Goal: Information Seeking & Learning: Learn about a topic

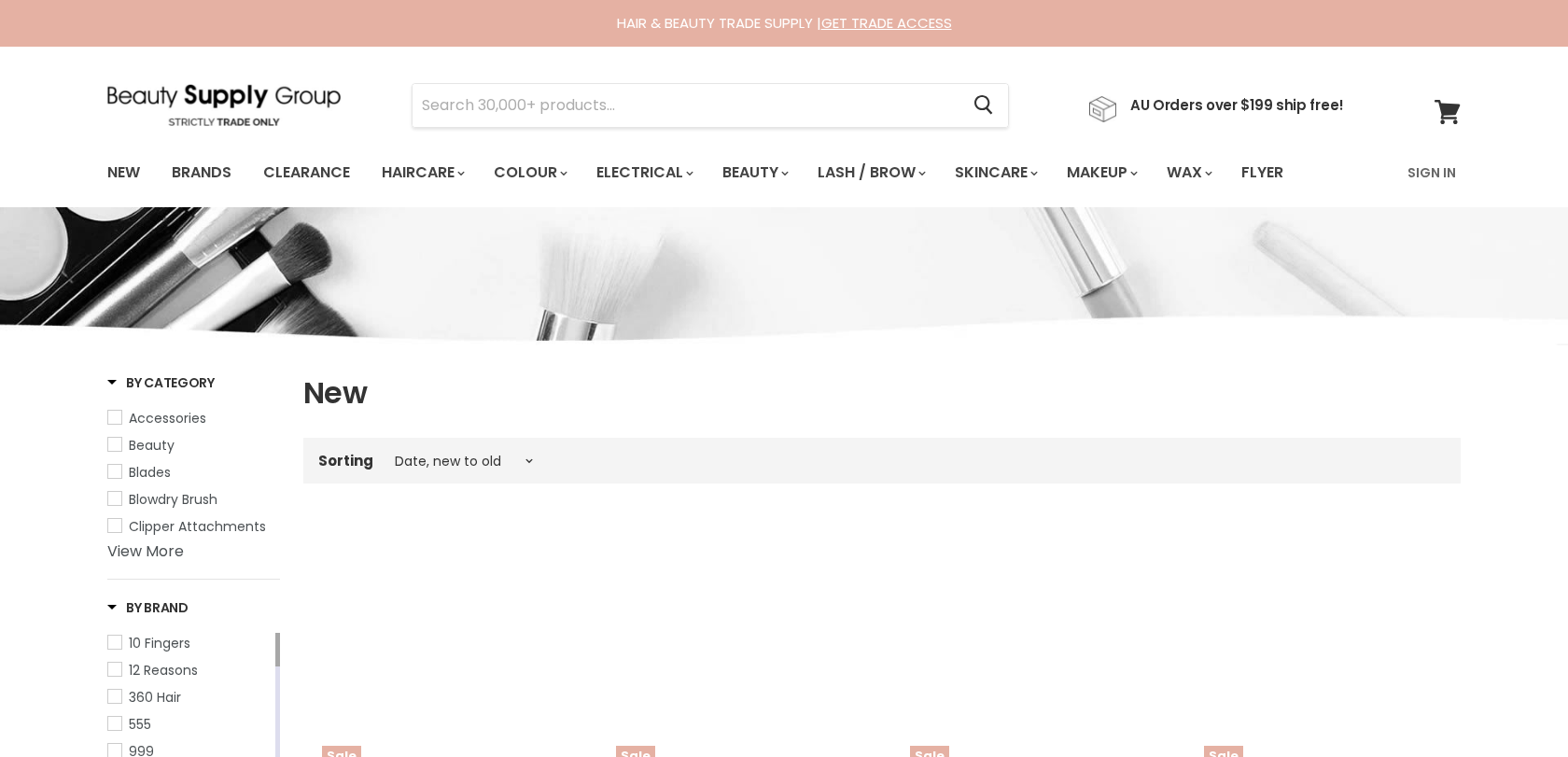
select select "created-descending"
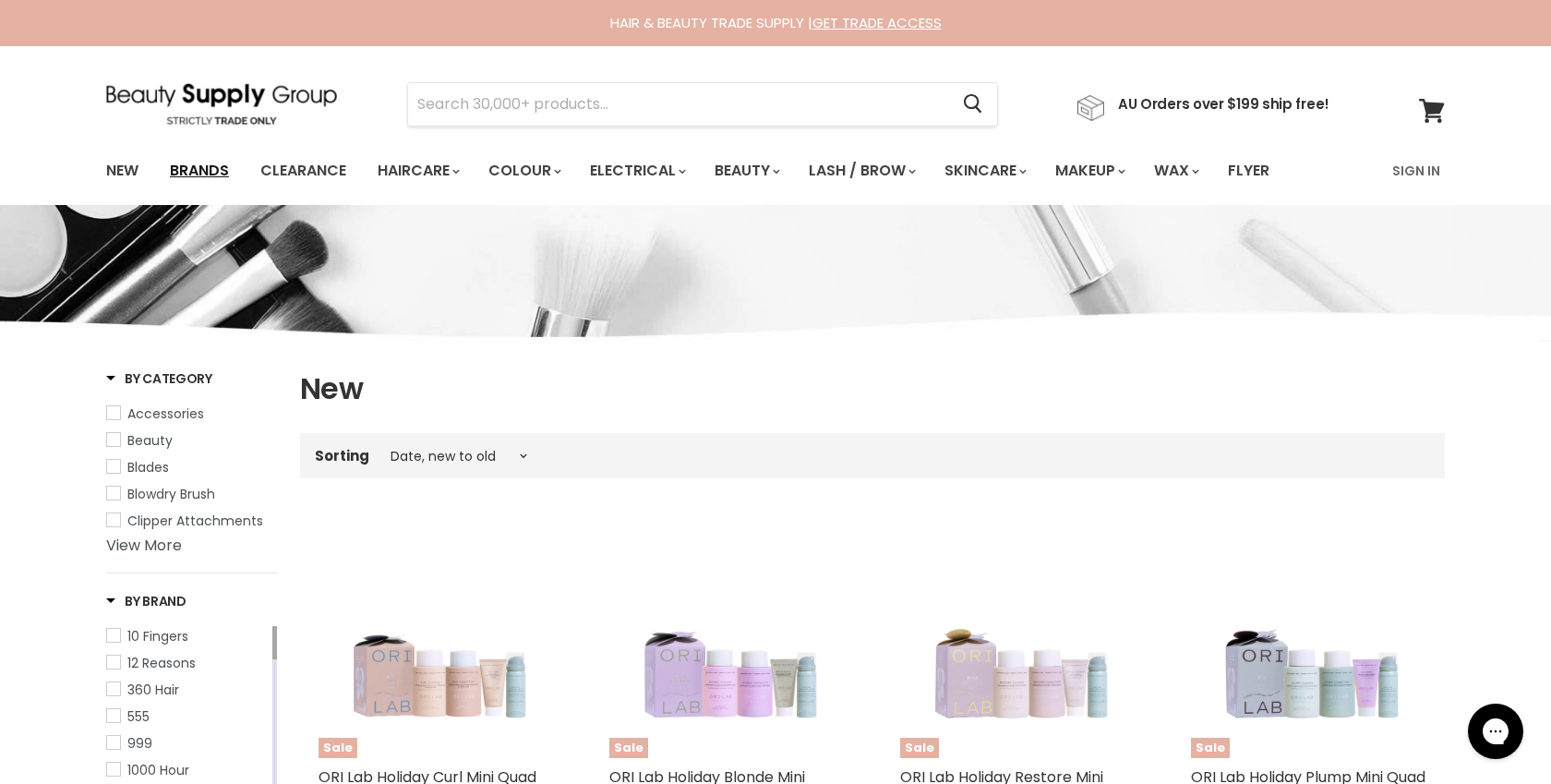
click at [213, 169] on link "Brands" at bounding box center [200, 170] width 87 height 39
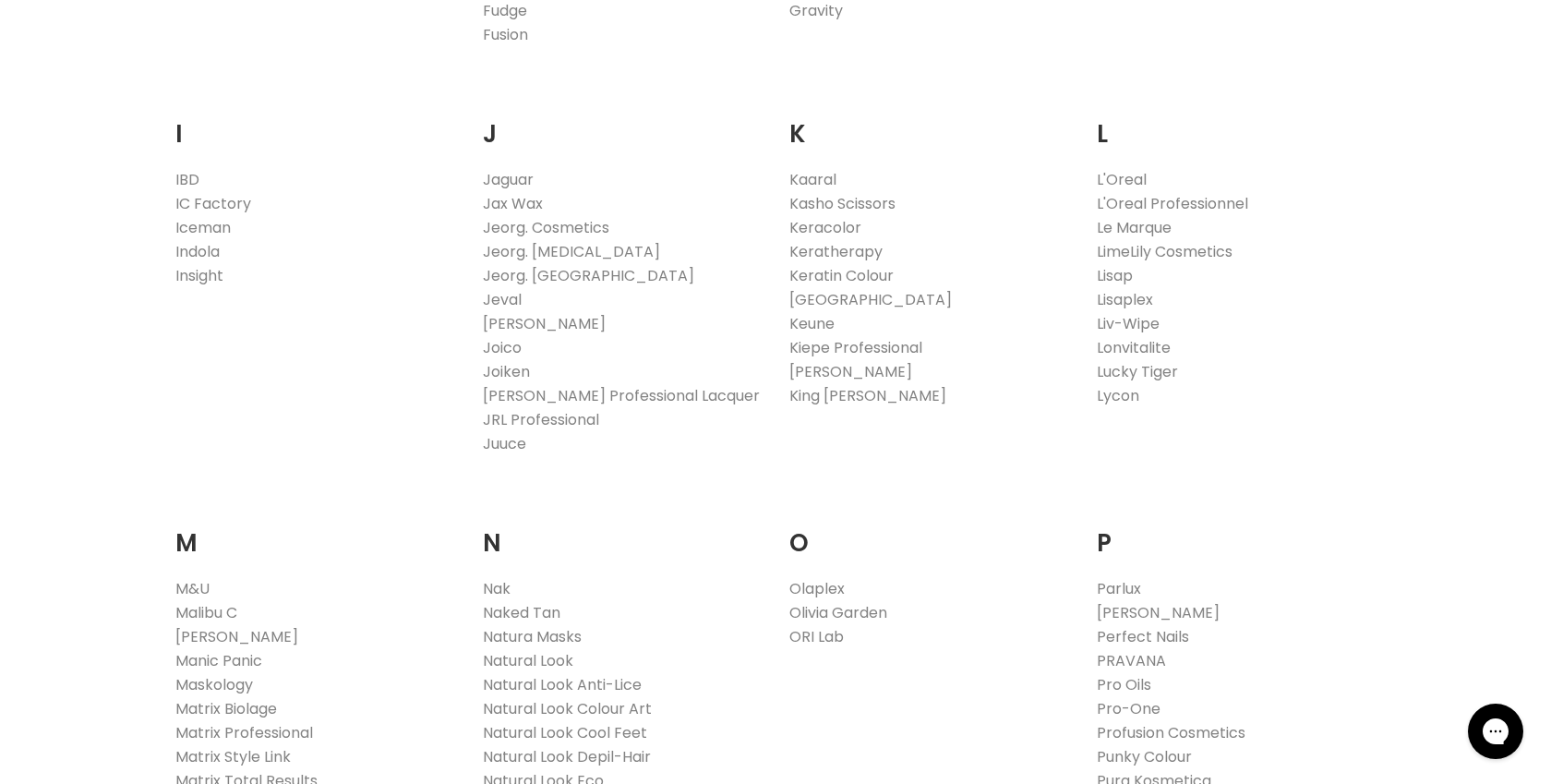
scroll to position [1560, 0]
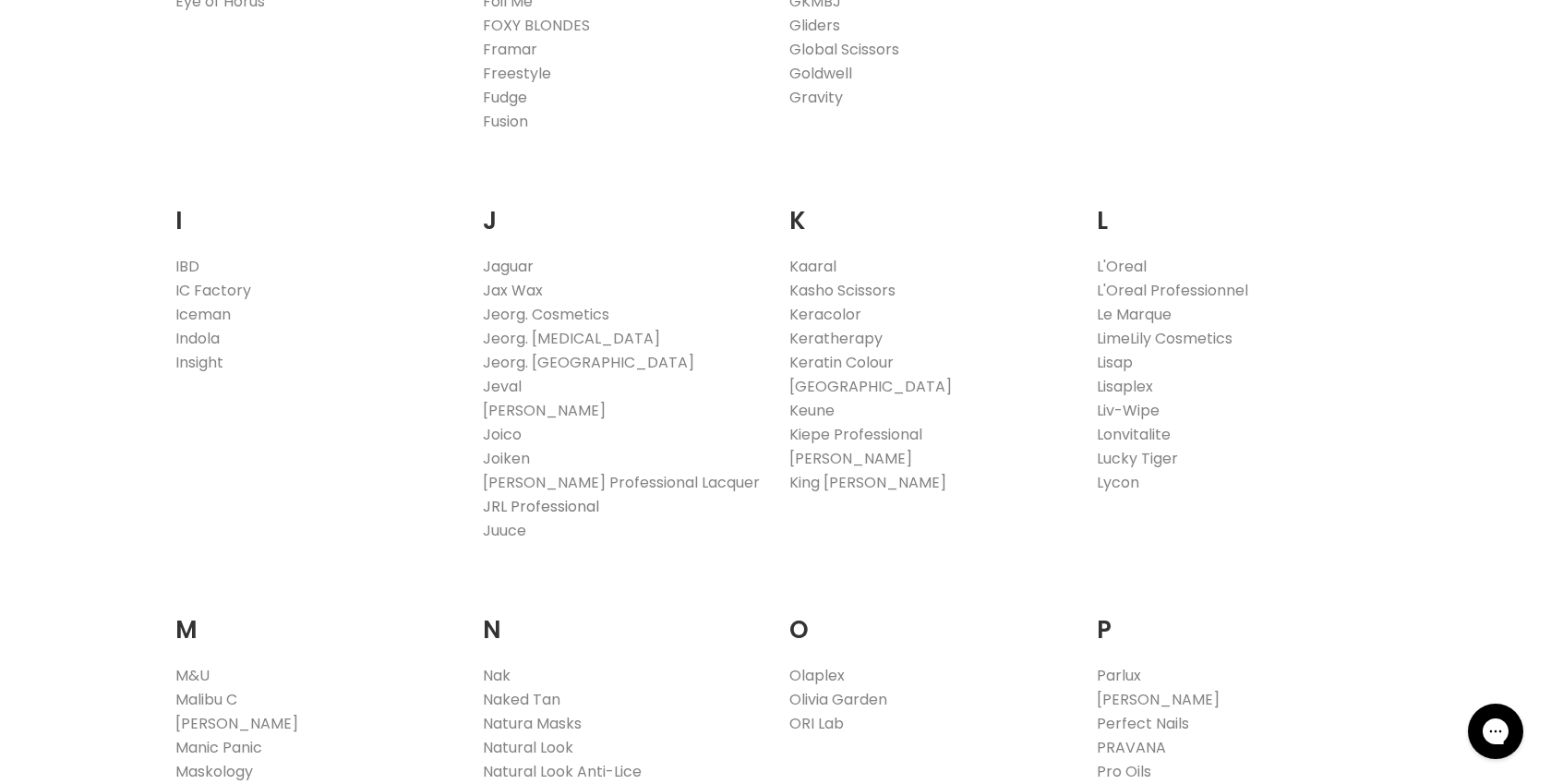
click at [506, 506] on link "JRL Professional" at bounding box center [541, 506] width 116 height 21
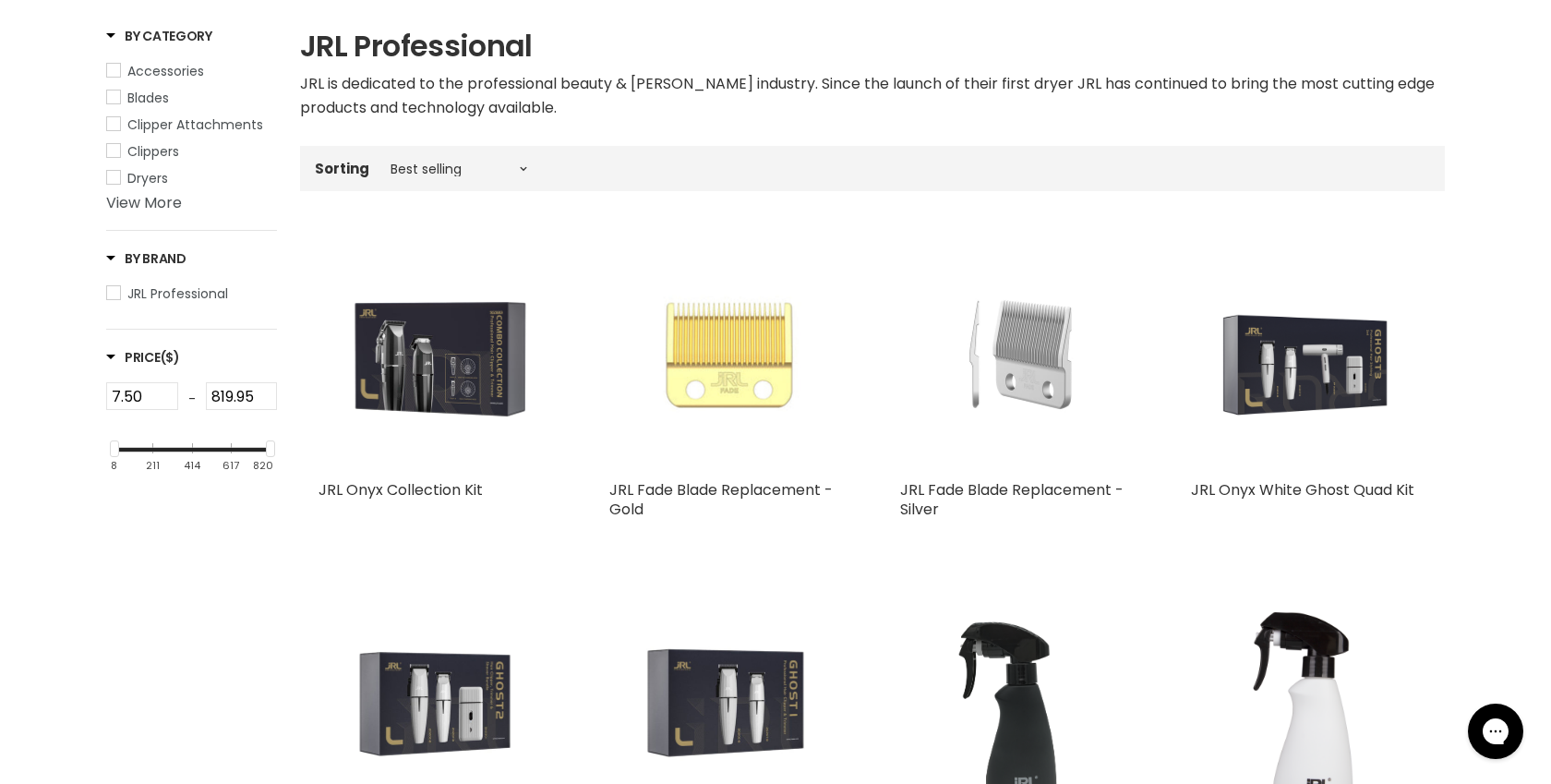
scroll to position [343, 0]
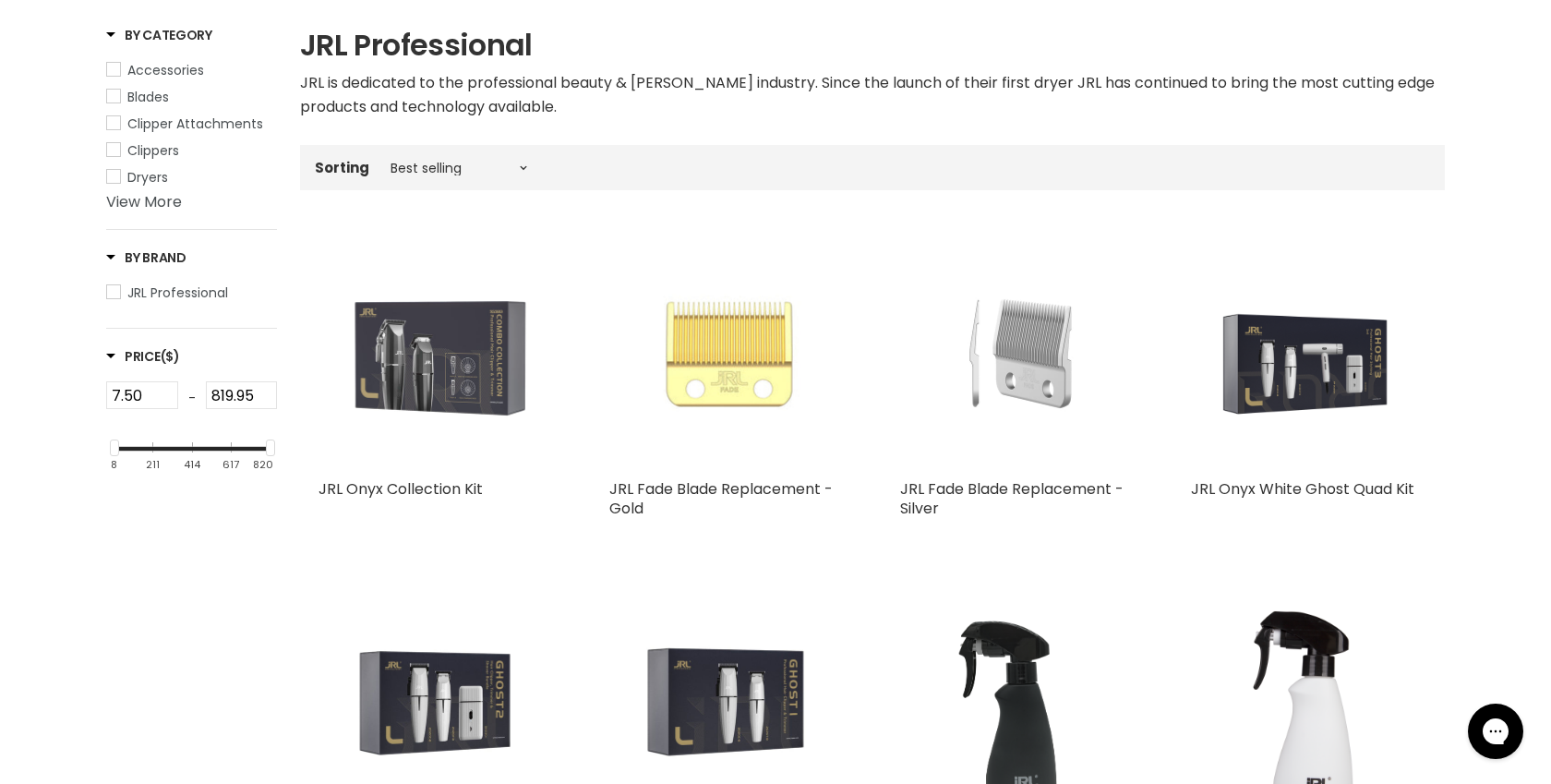
click at [452, 378] on img "Main content" at bounding box center [436, 352] width 235 height 235
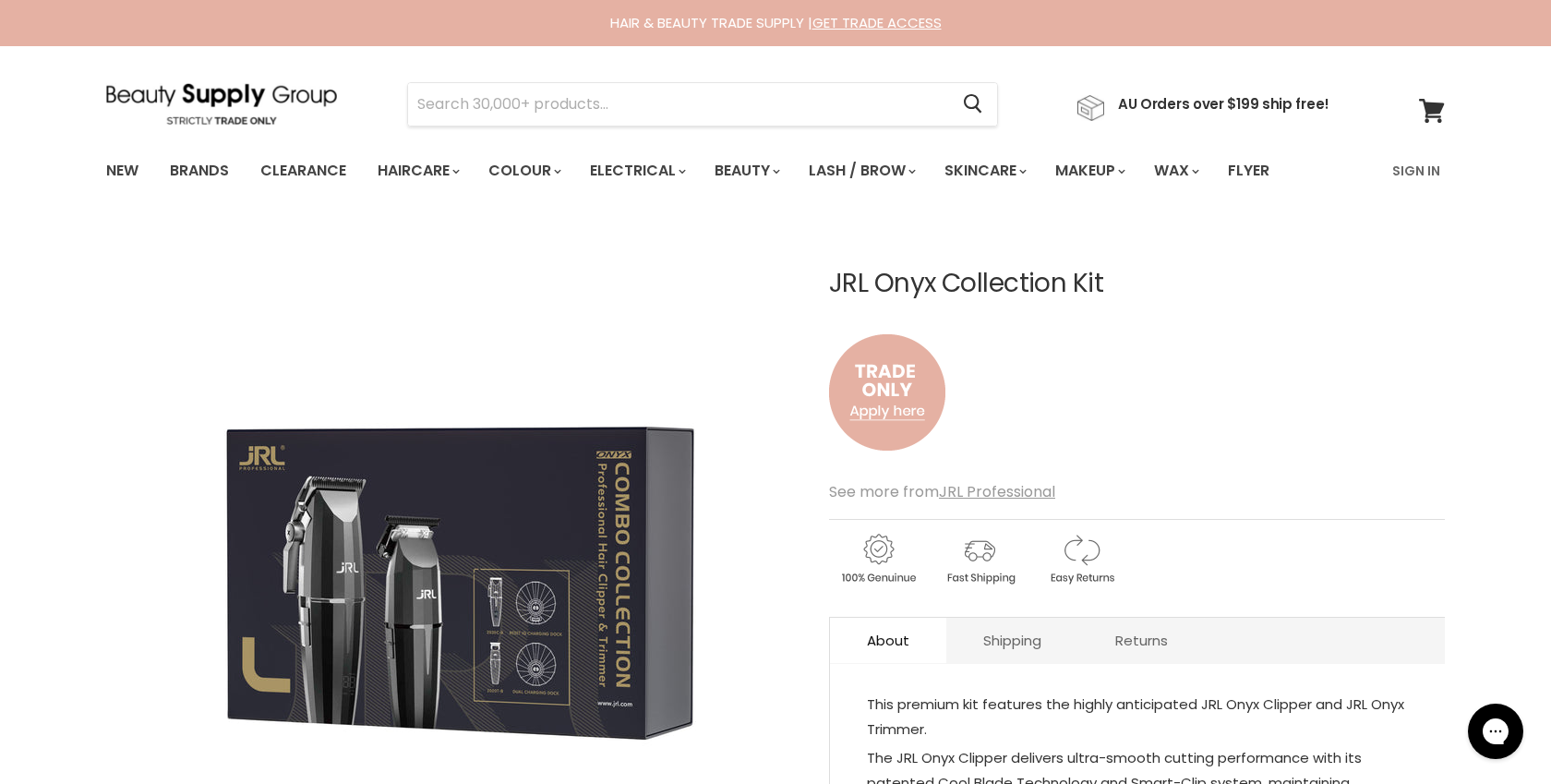
click at [236, 79] on section "Menu Cancel" at bounding box center [776, 95] width 1385 height 97
click at [234, 107] on img at bounding box center [221, 104] width 231 height 42
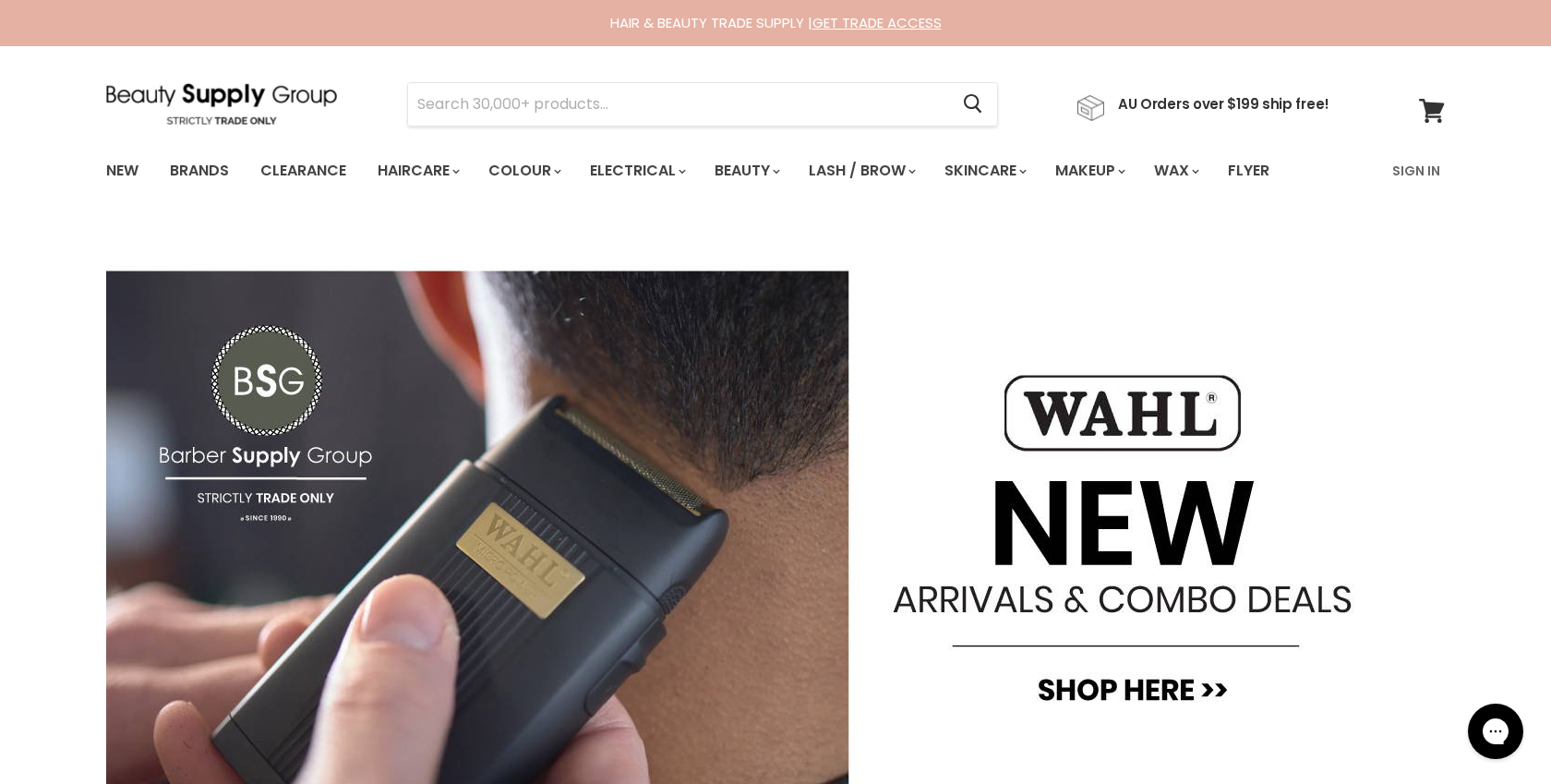
click at [431, 376] on img "Main content" at bounding box center [775, 530] width 1338 height 646
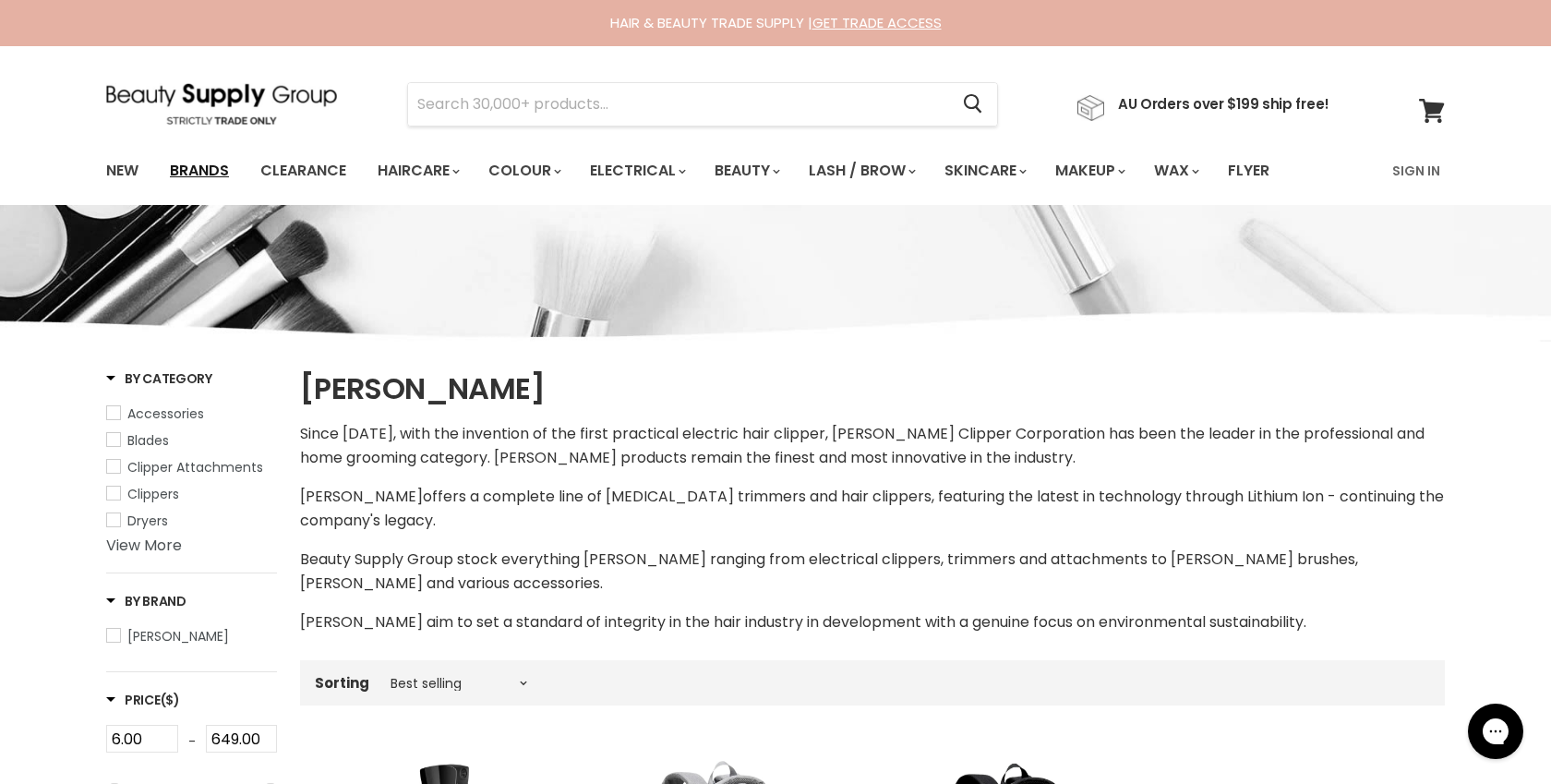
click at [204, 163] on link "Brands" at bounding box center [200, 170] width 87 height 39
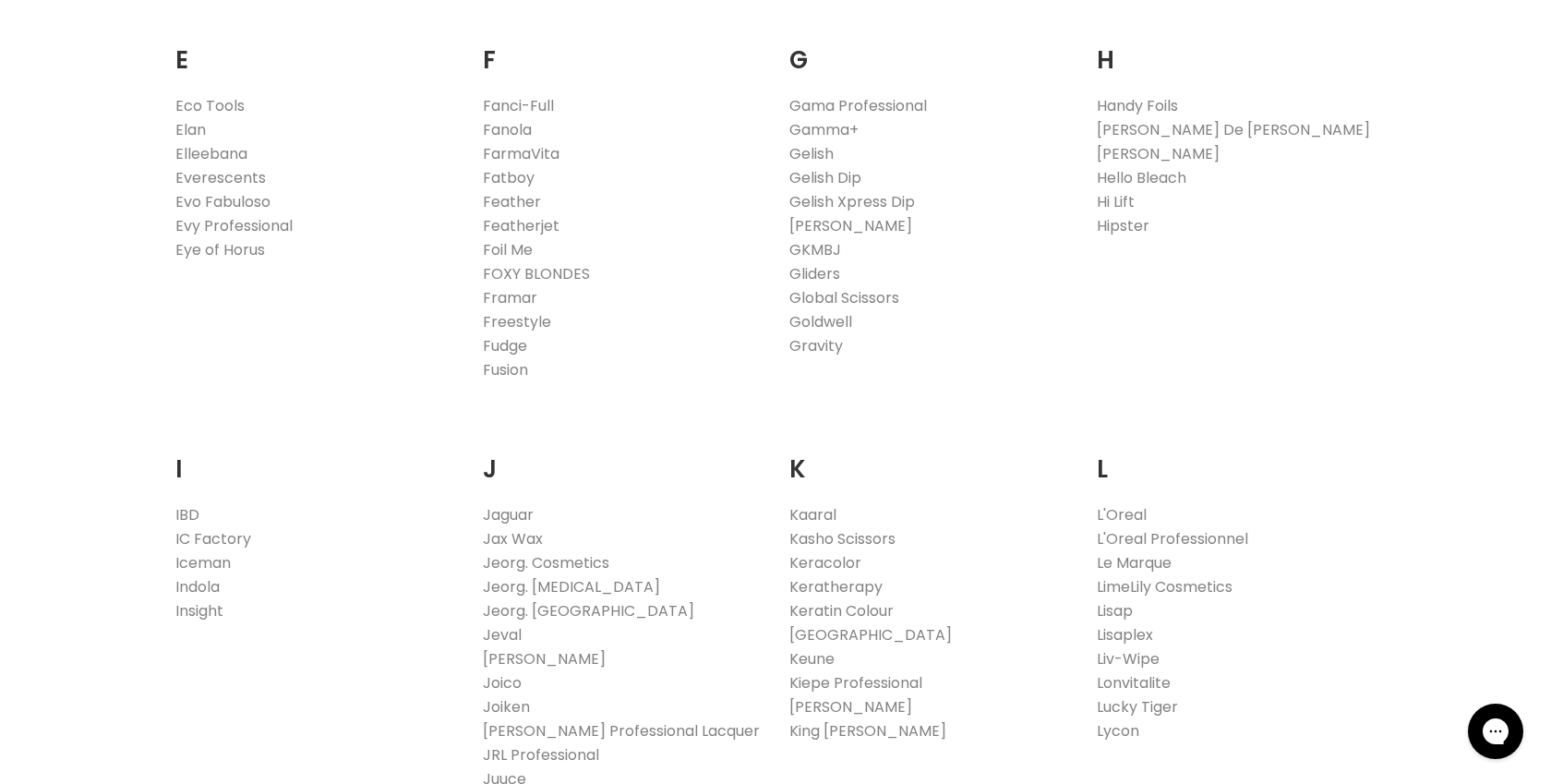
scroll to position [1334, 0]
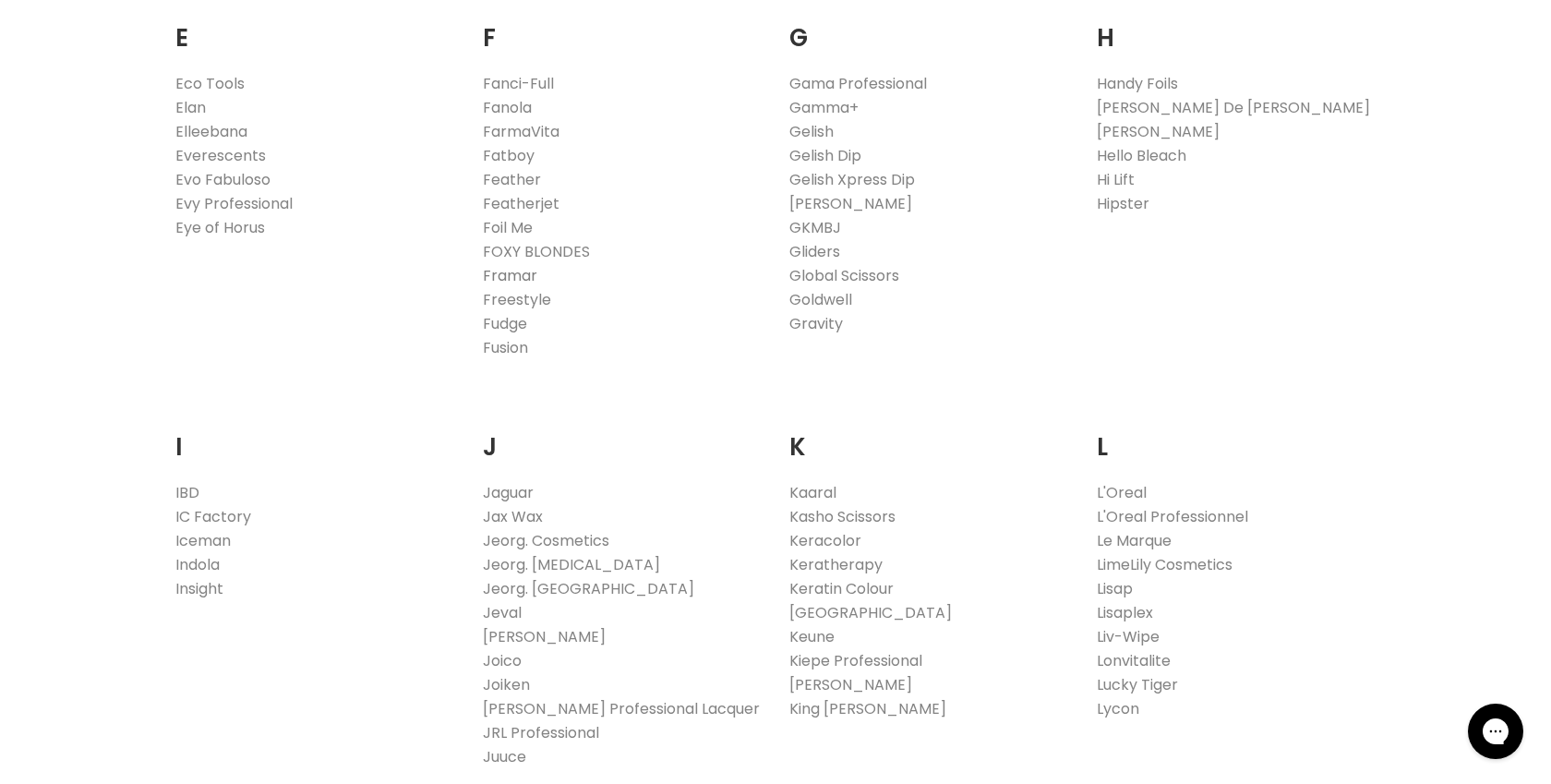
click at [522, 270] on link "Framar" at bounding box center [511, 275] width 55 height 21
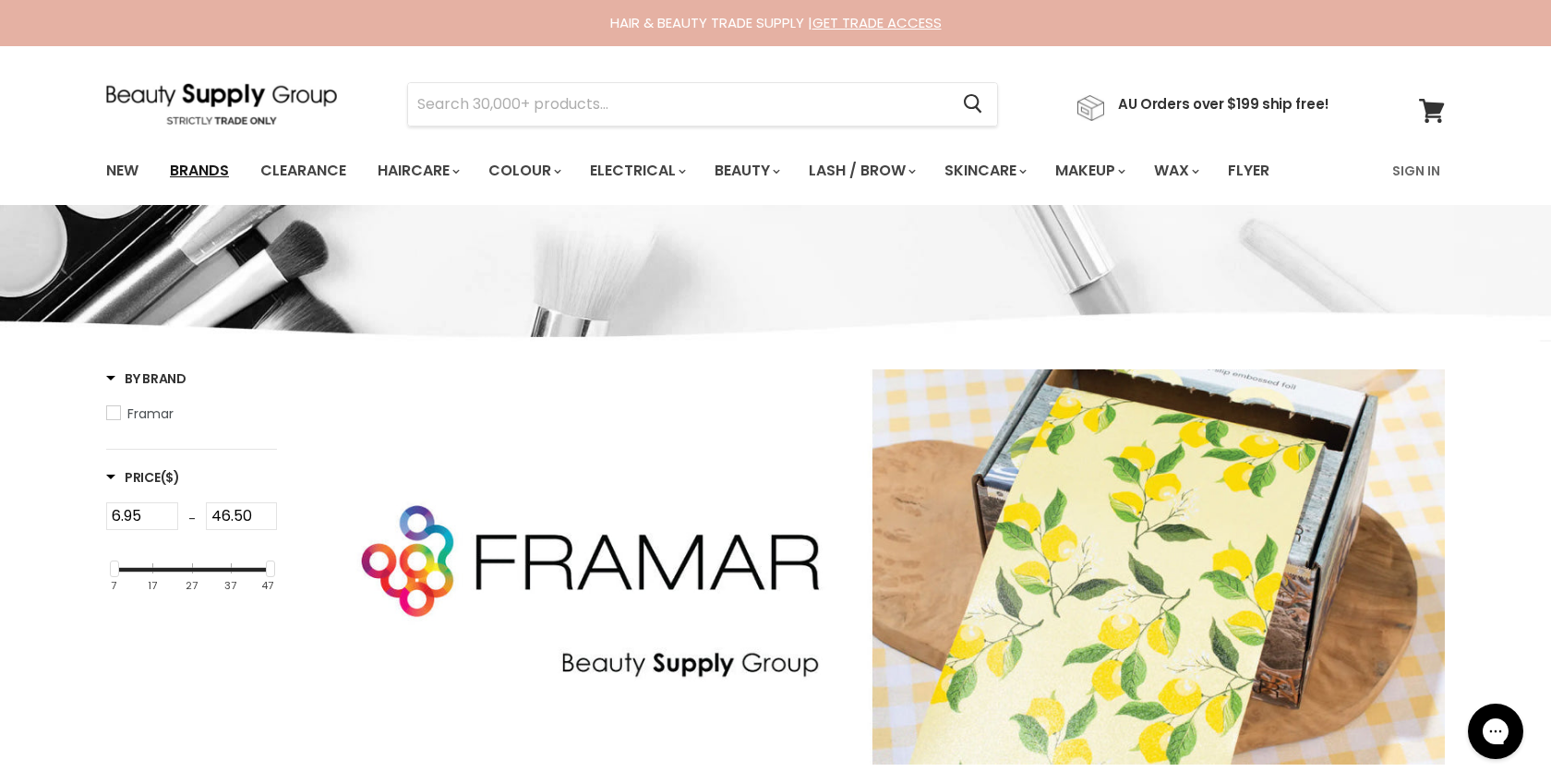
click at [204, 172] on link "Brands" at bounding box center [200, 170] width 87 height 39
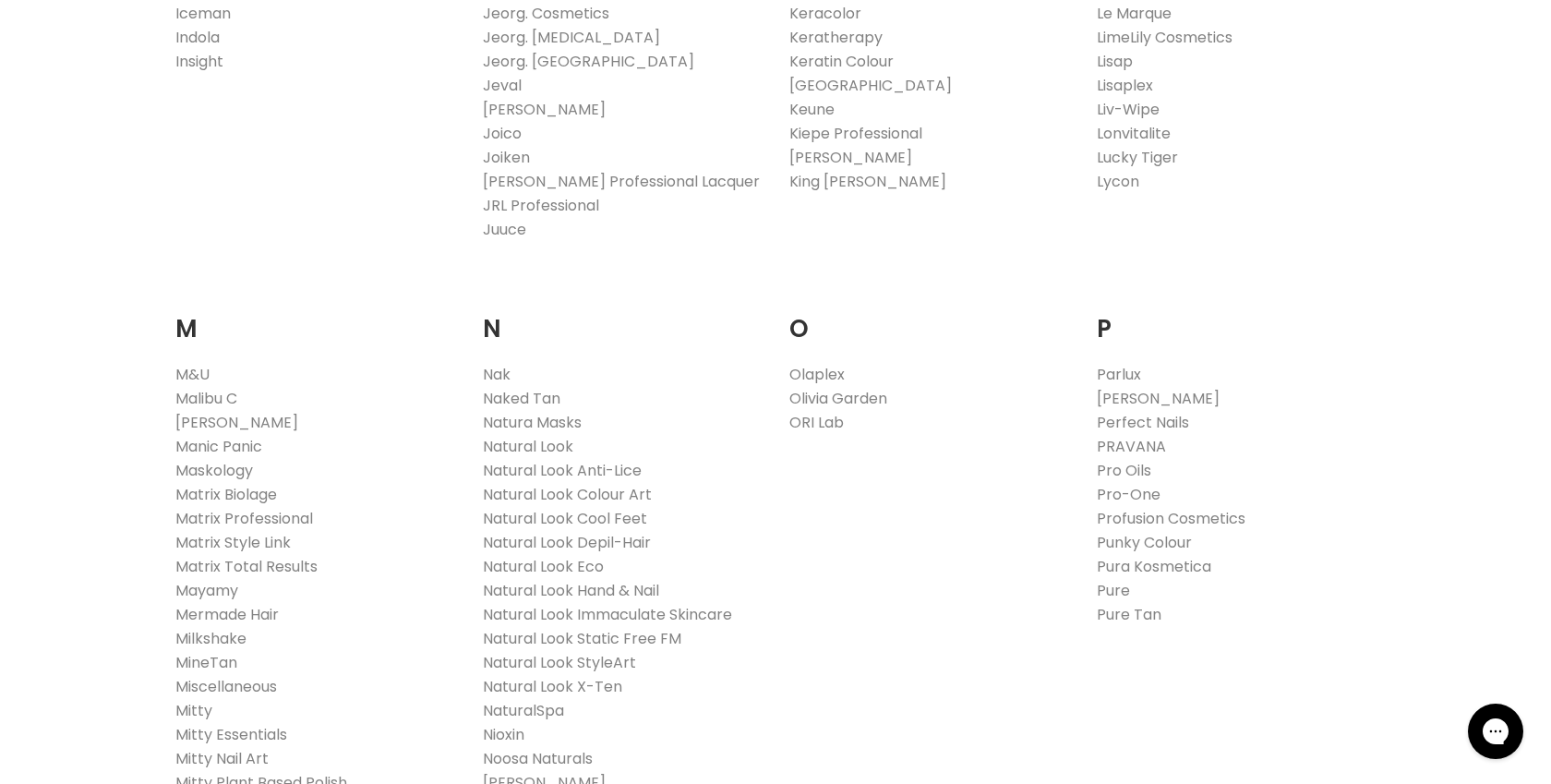
scroll to position [1865, 0]
click at [803, 412] on link "ORI Lab" at bounding box center [817, 418] width 55 height 21
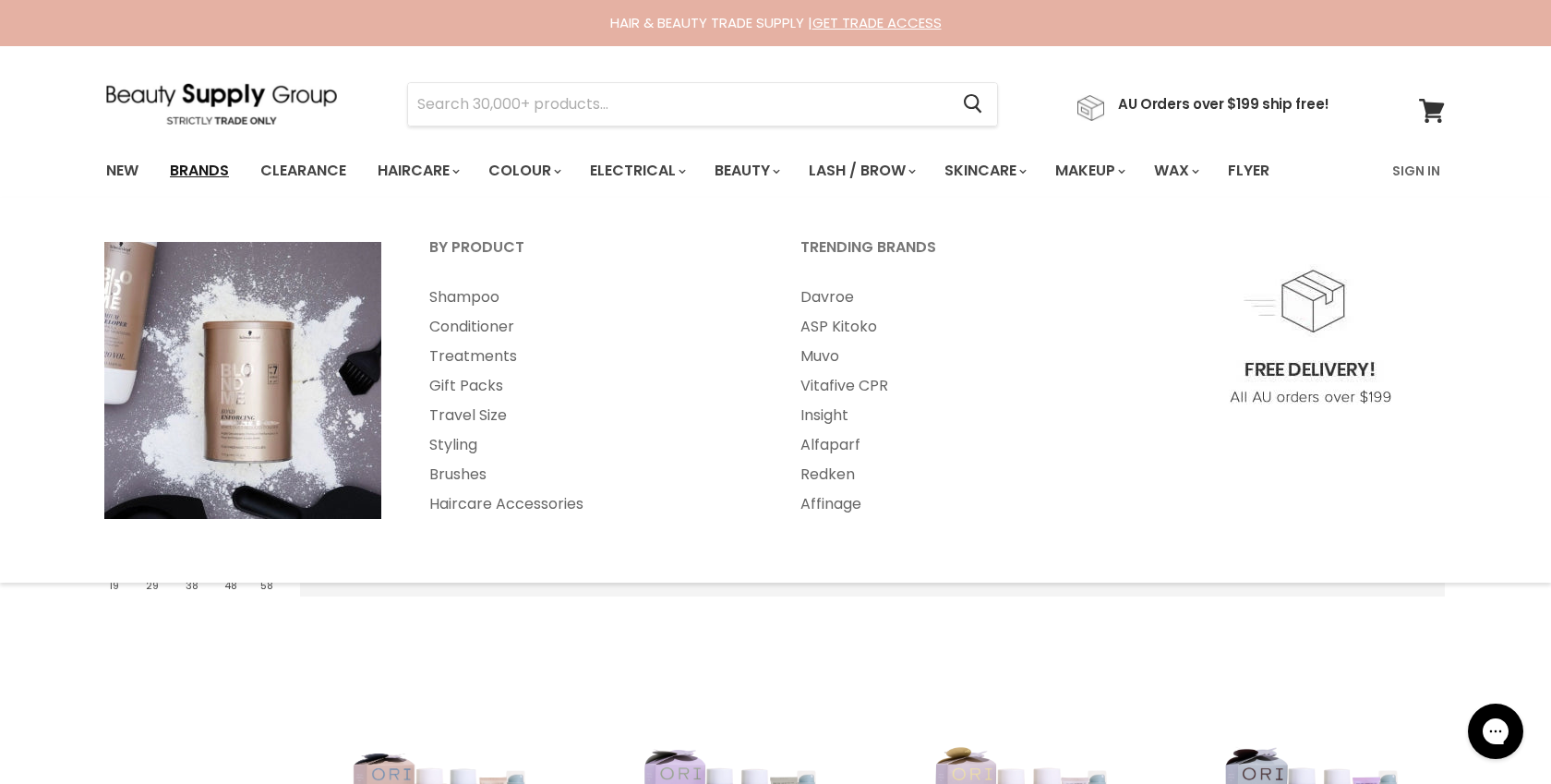
click at [220, 151] on link "Brands" at bounding box center [200, 170] width 87 height 39
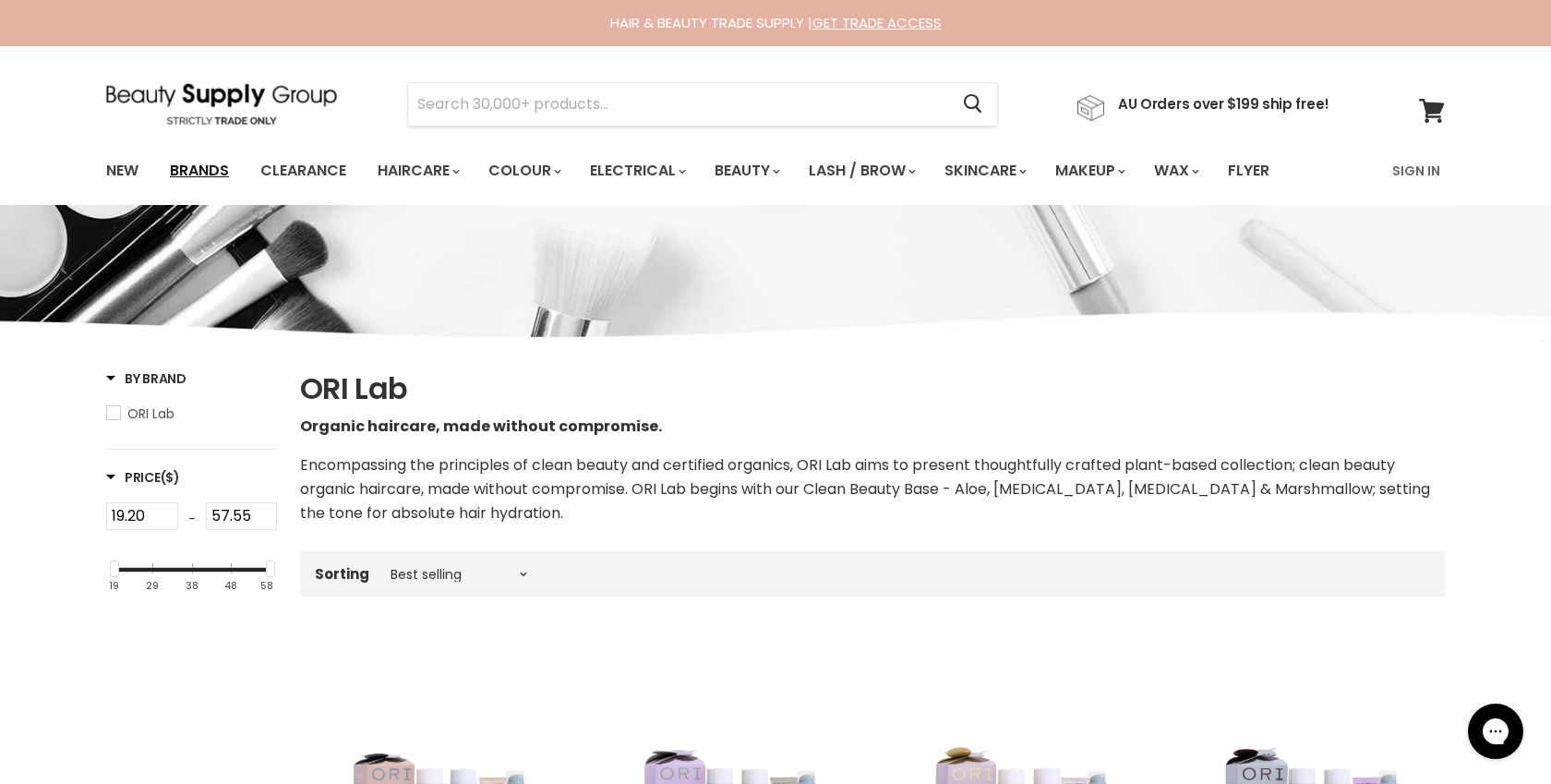
click at [220, 151] on link "Brands" at bounding box center [200, 170] width 87 height 39
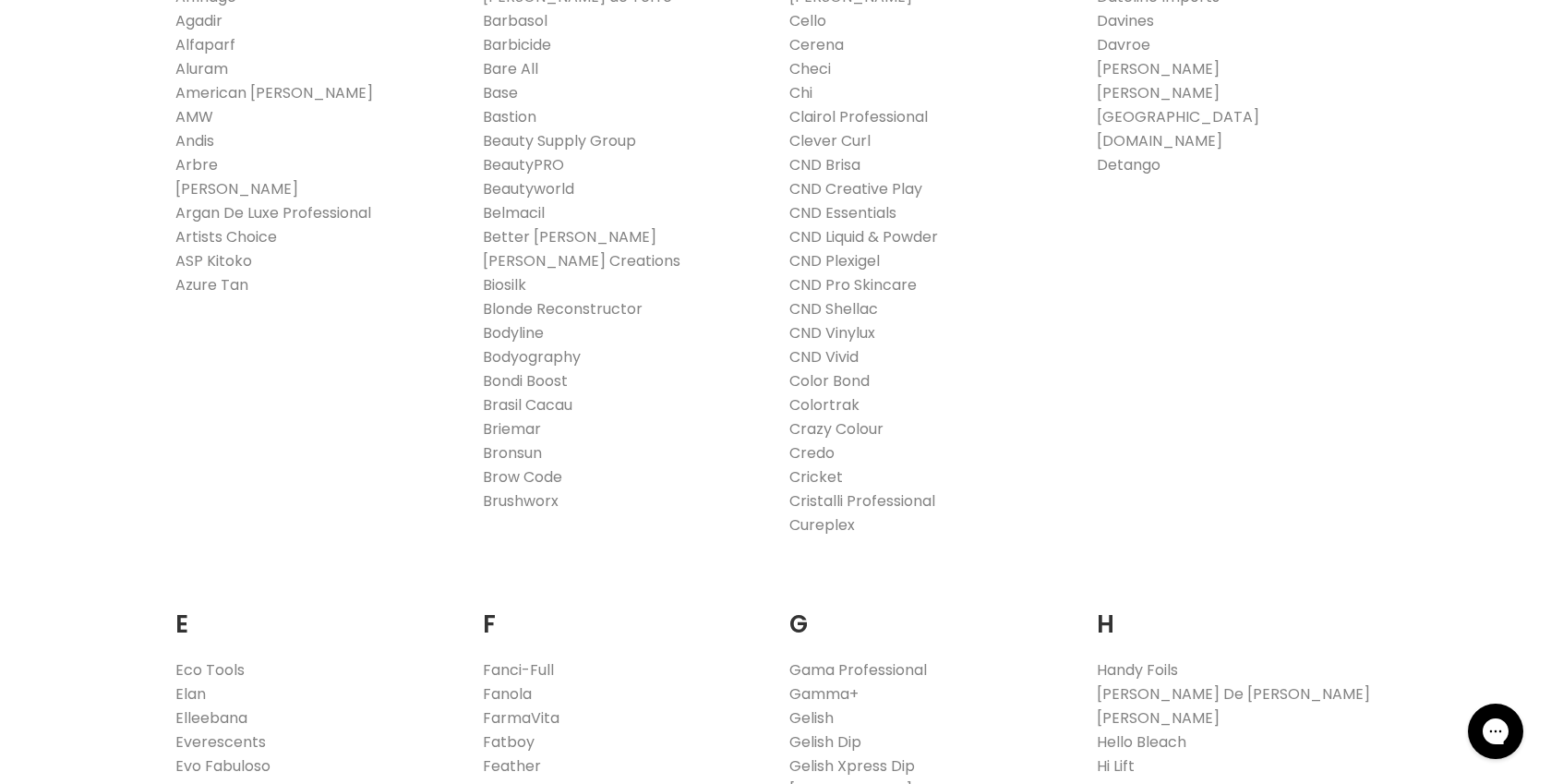
scroll to position [793, 0]
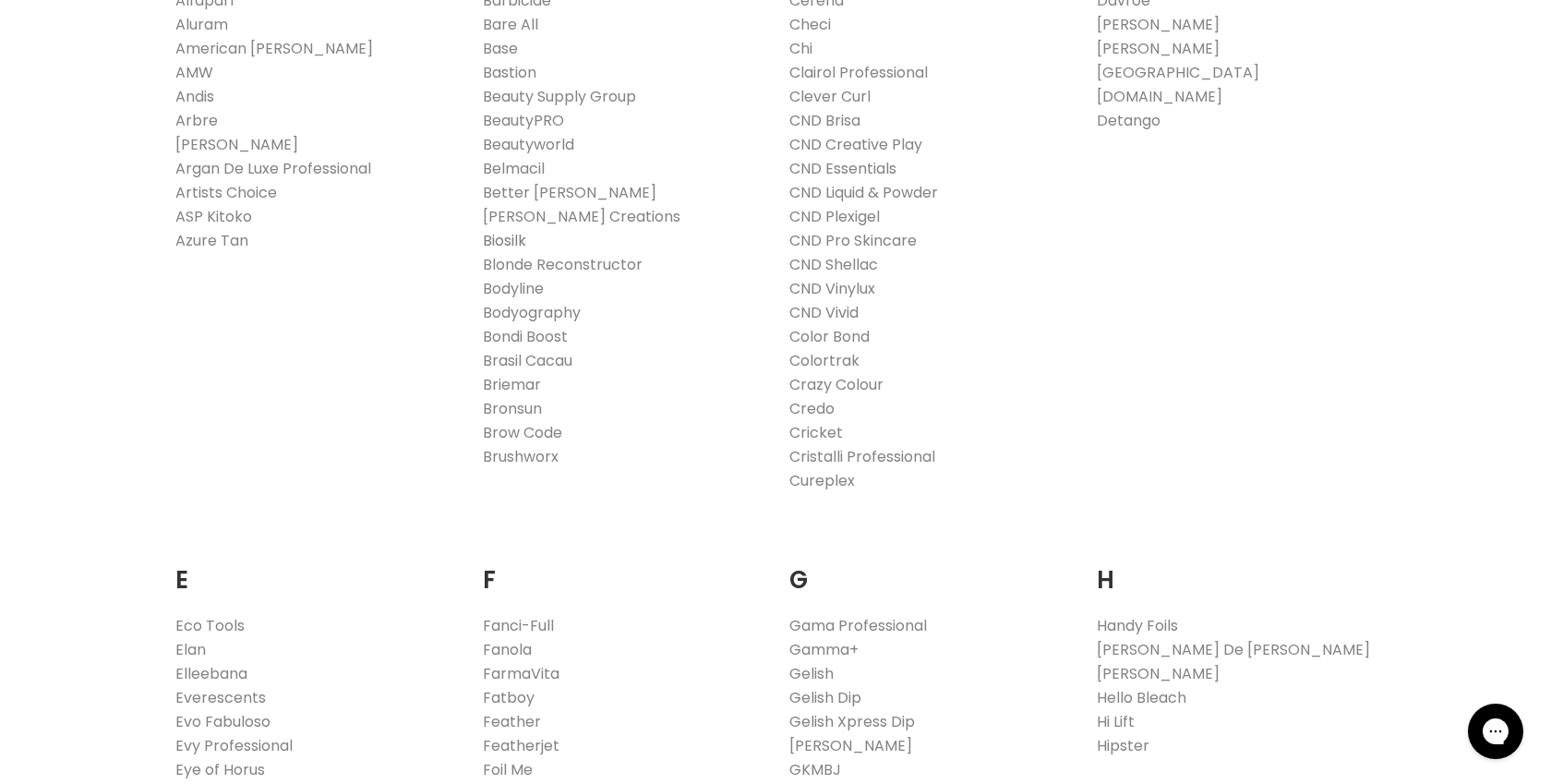
click at [502, 238] on link "Biosilk" at bounding box center [505, 240] width 44 height 21
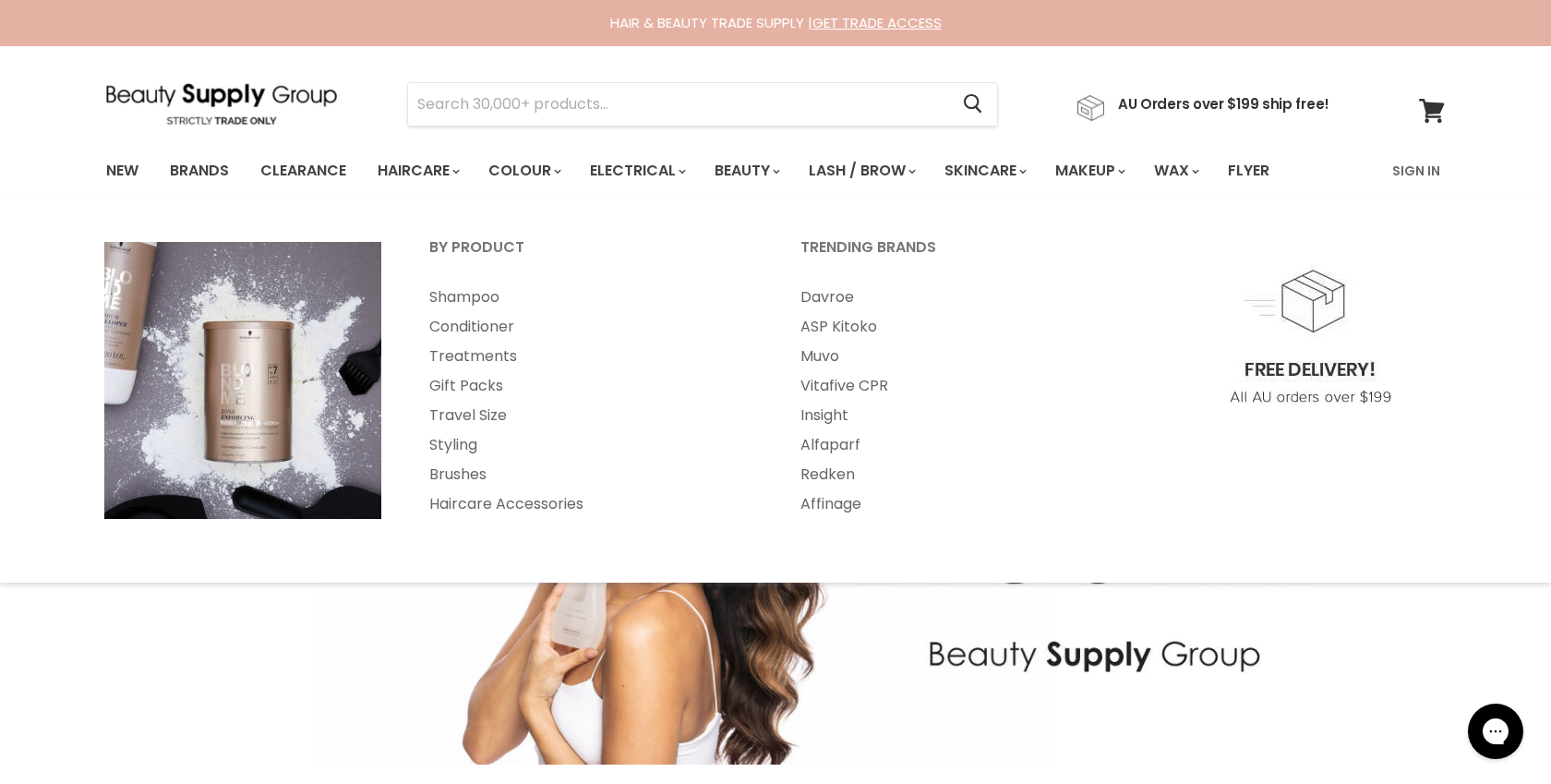
select select "manual"
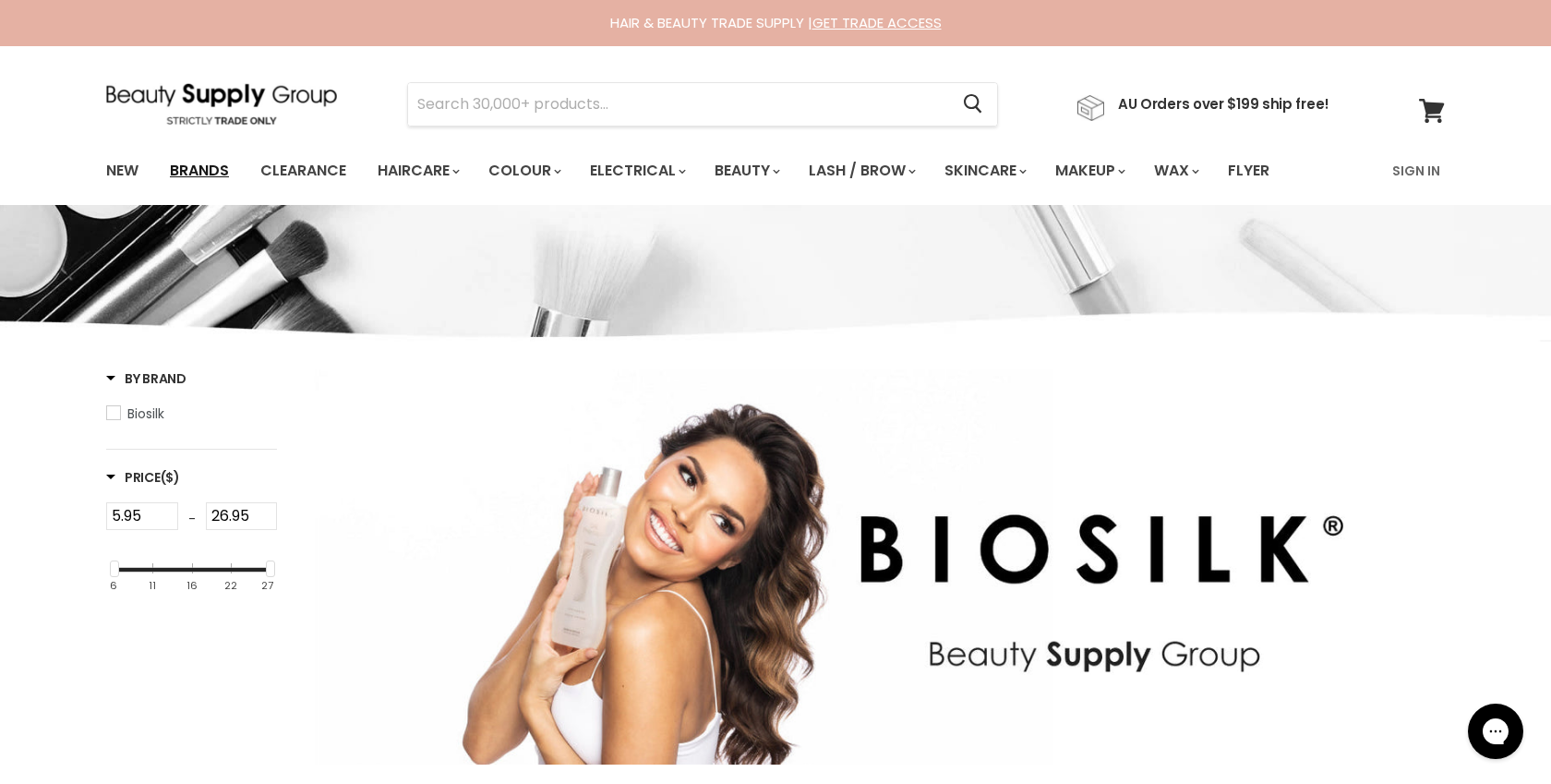
click at [193, 169] on link "Brands" at bounding box center [200, 170] width 87 height 39
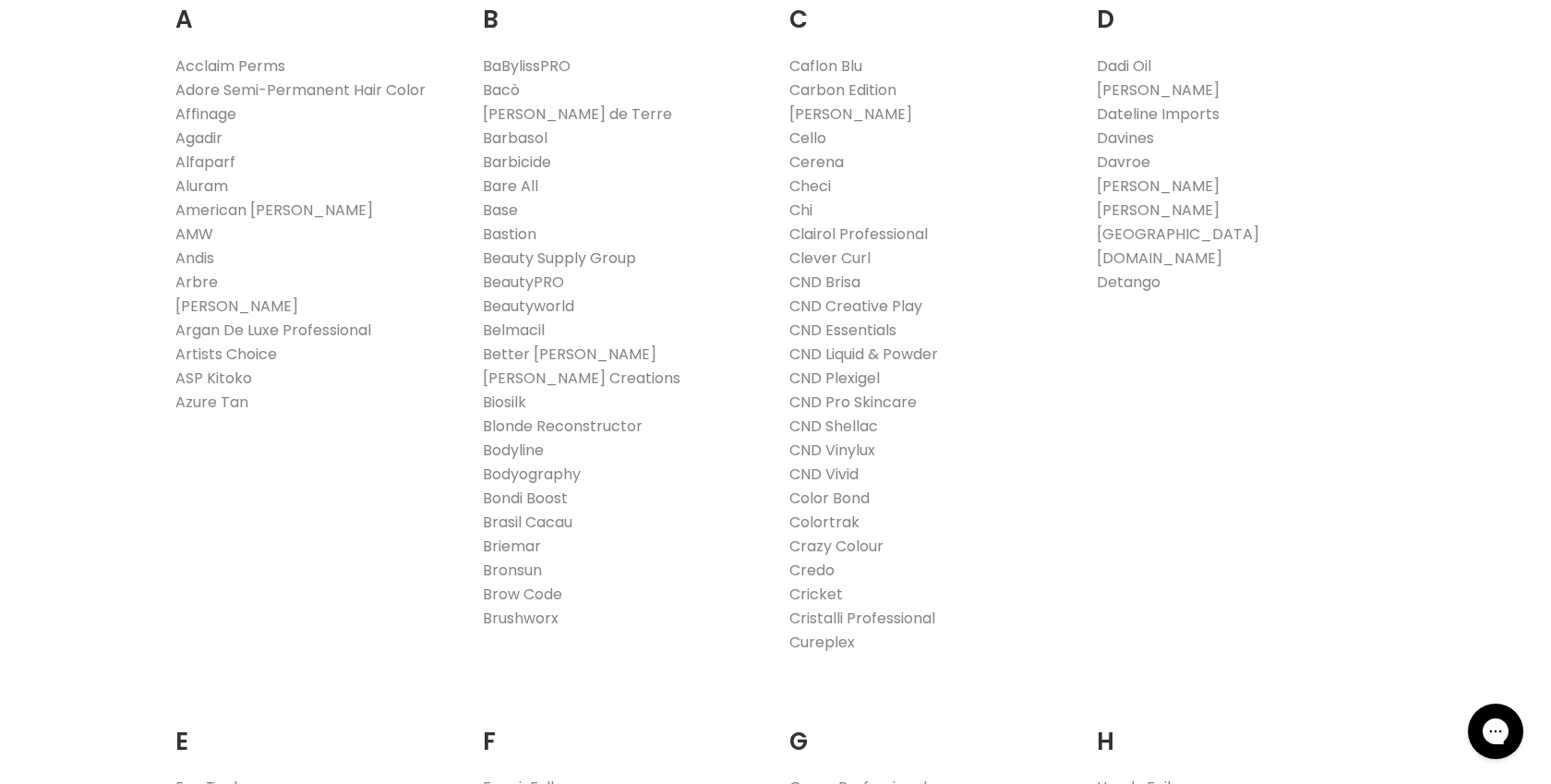
scroll to position [635, 0]
click at [796, 200] on link "Chi" at bounding box center [801, 206] width 23 height 21
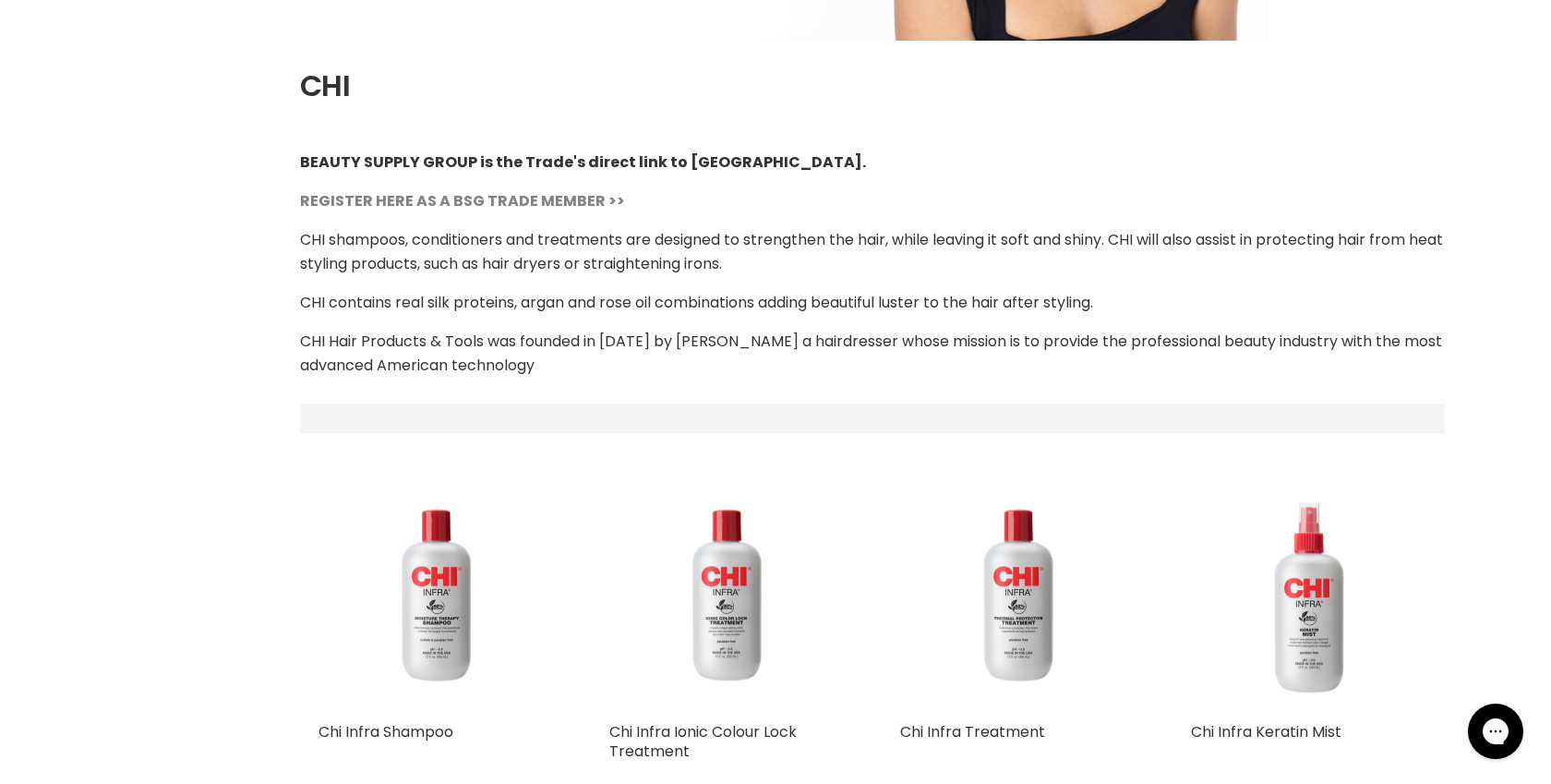
select select "manual"
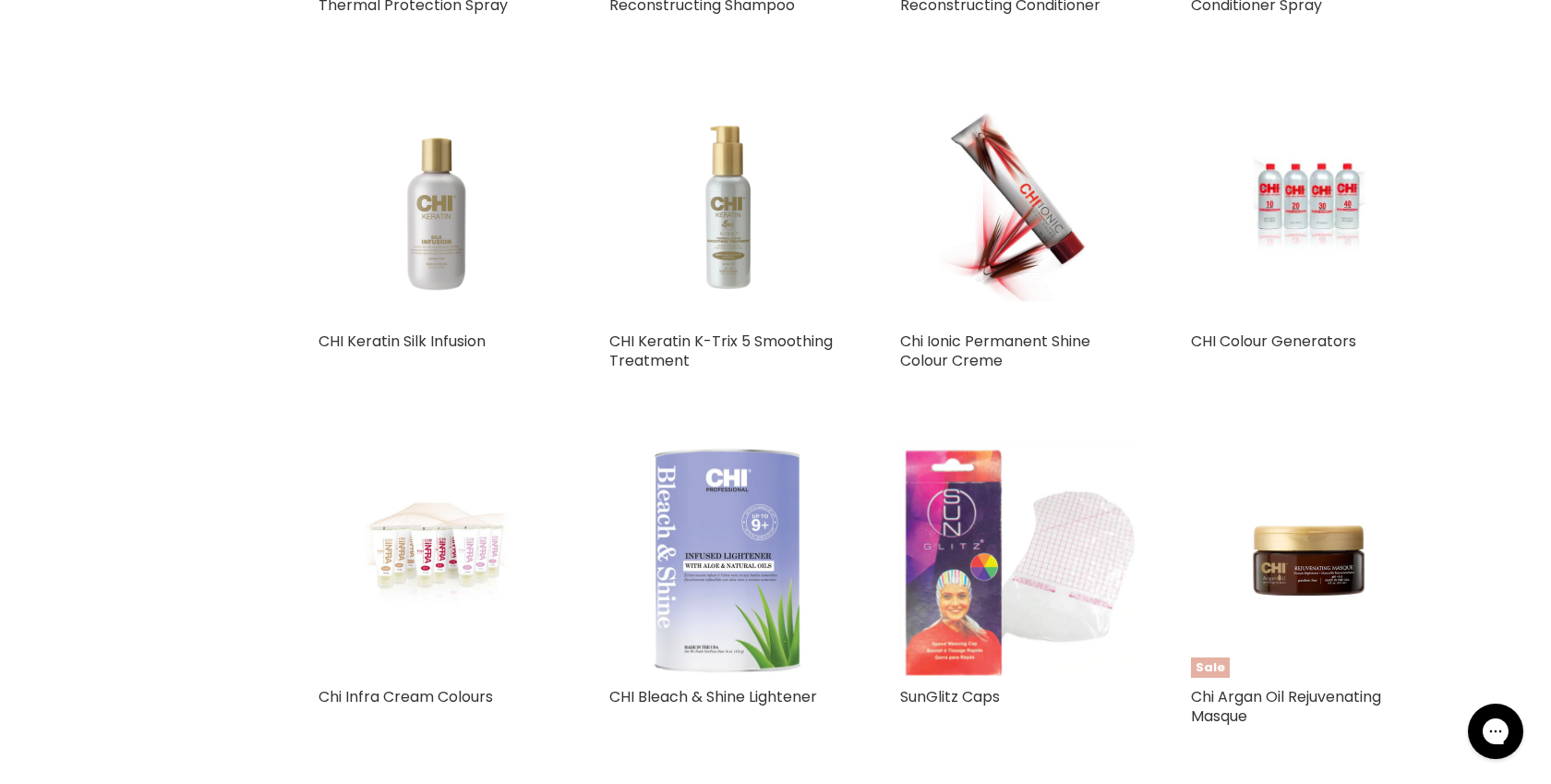
scroll to position [2545, 0]
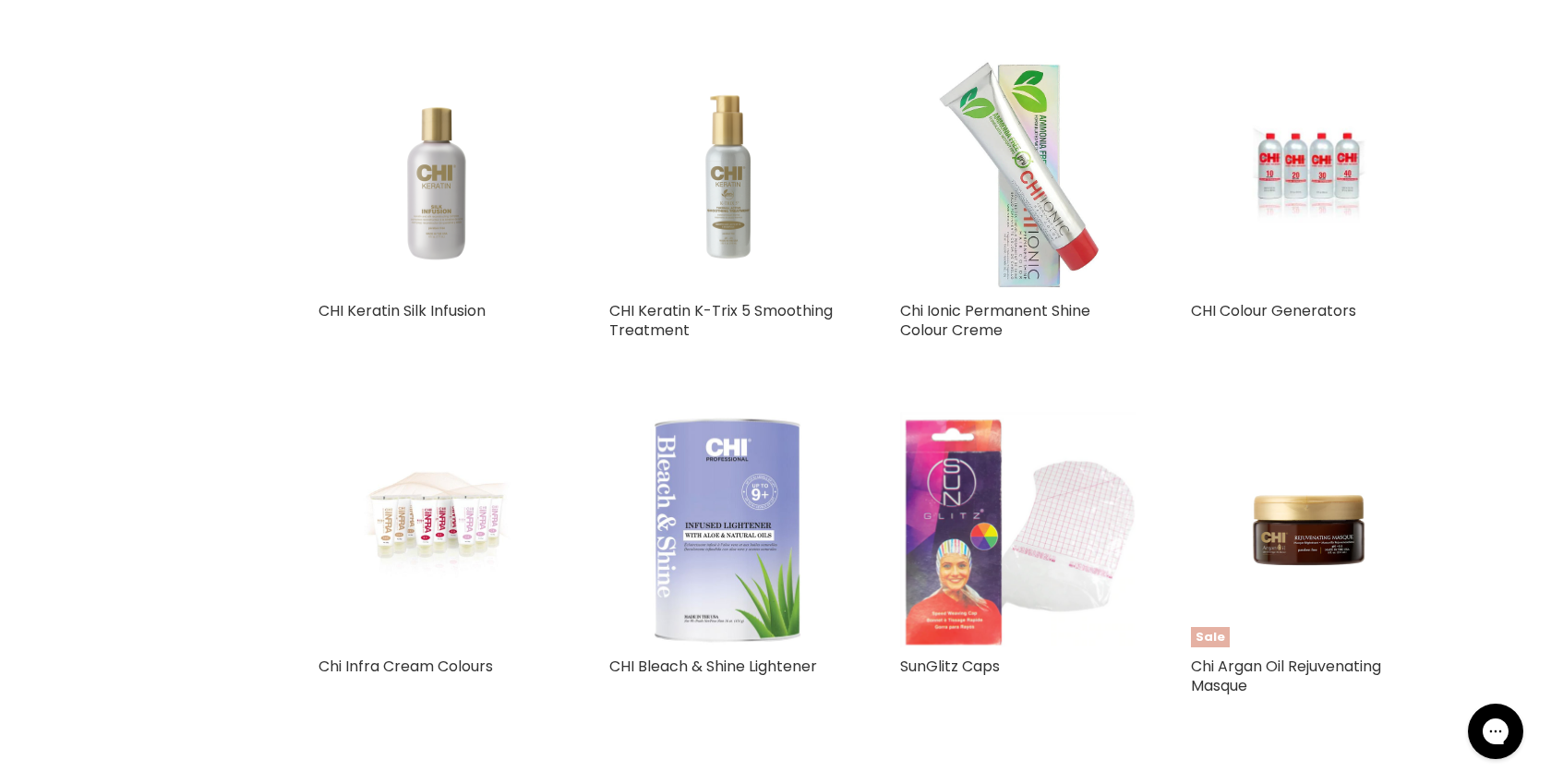
click at [960, 193] on img "Main content" at bounding box center [1018, 174] width 168 height 235
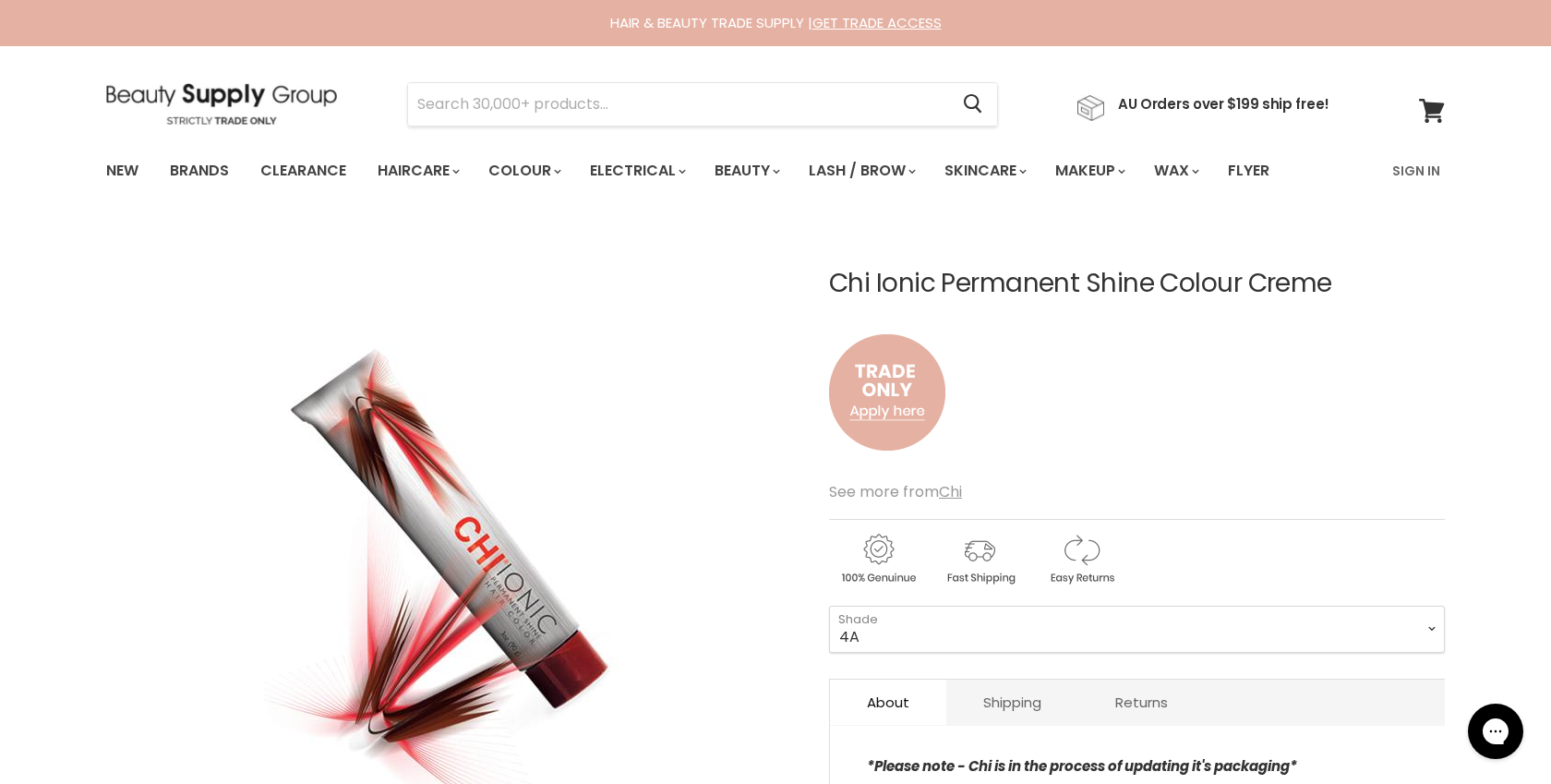
click at [196, 96] on img at bounding box center [221, 104] width 231 height 42
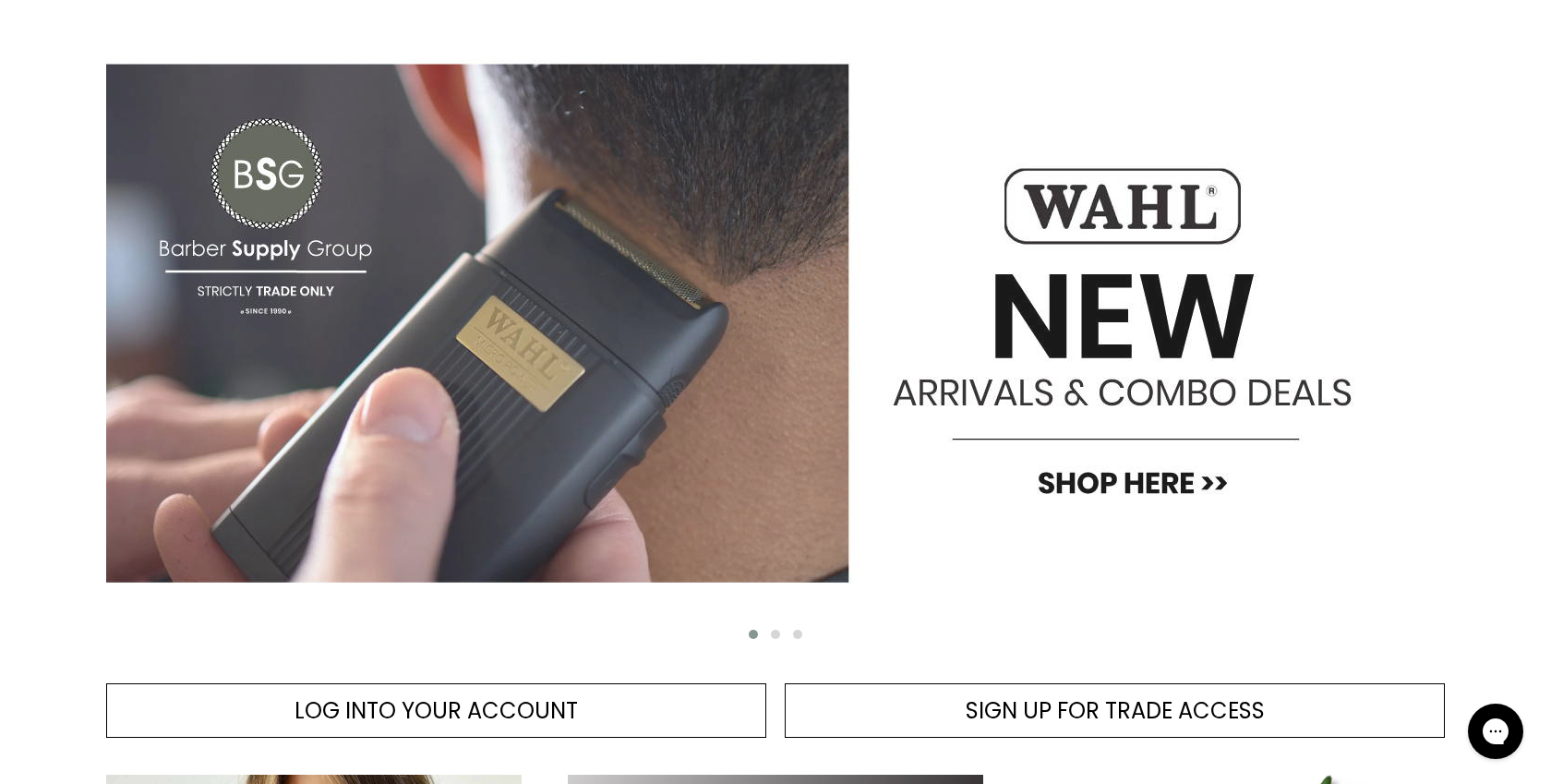
scroll to position [214, 0]
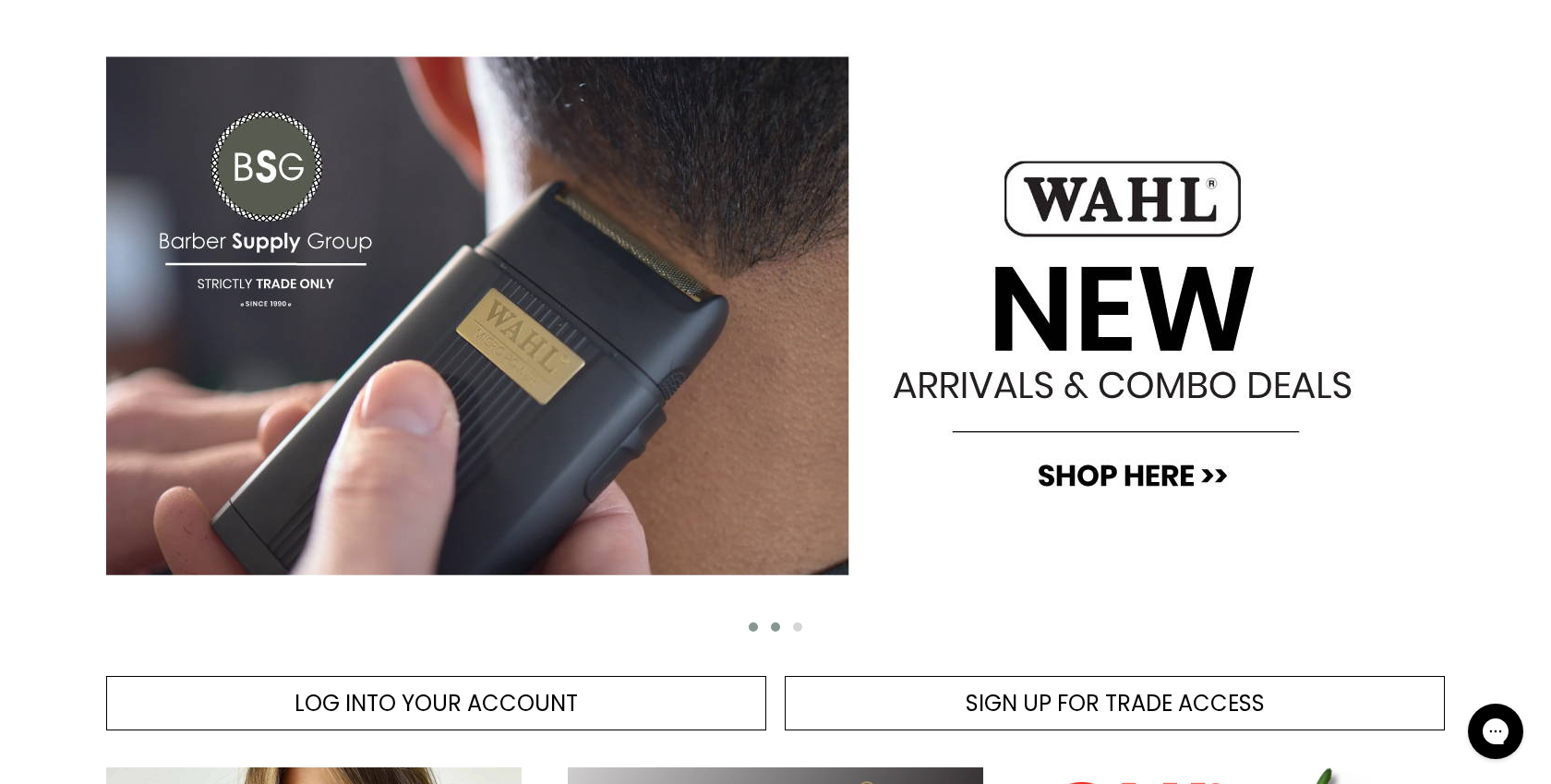
click at [778, 623] on span "Main content" at bounding box center [776, 627] width 9 height 9
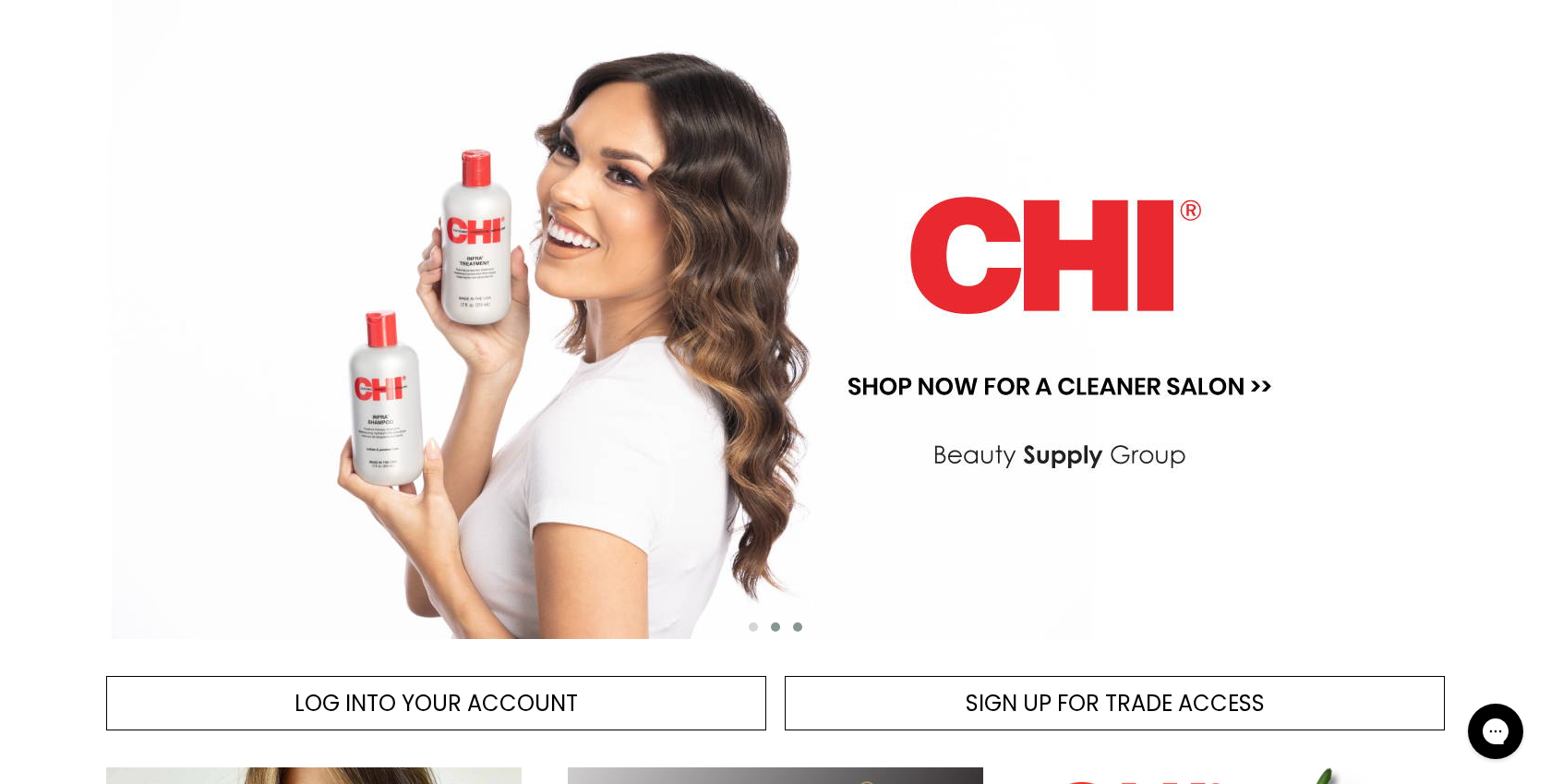
click at [796, 625] on span "Main content" at bounding box center [798, 627] width 9 height 9
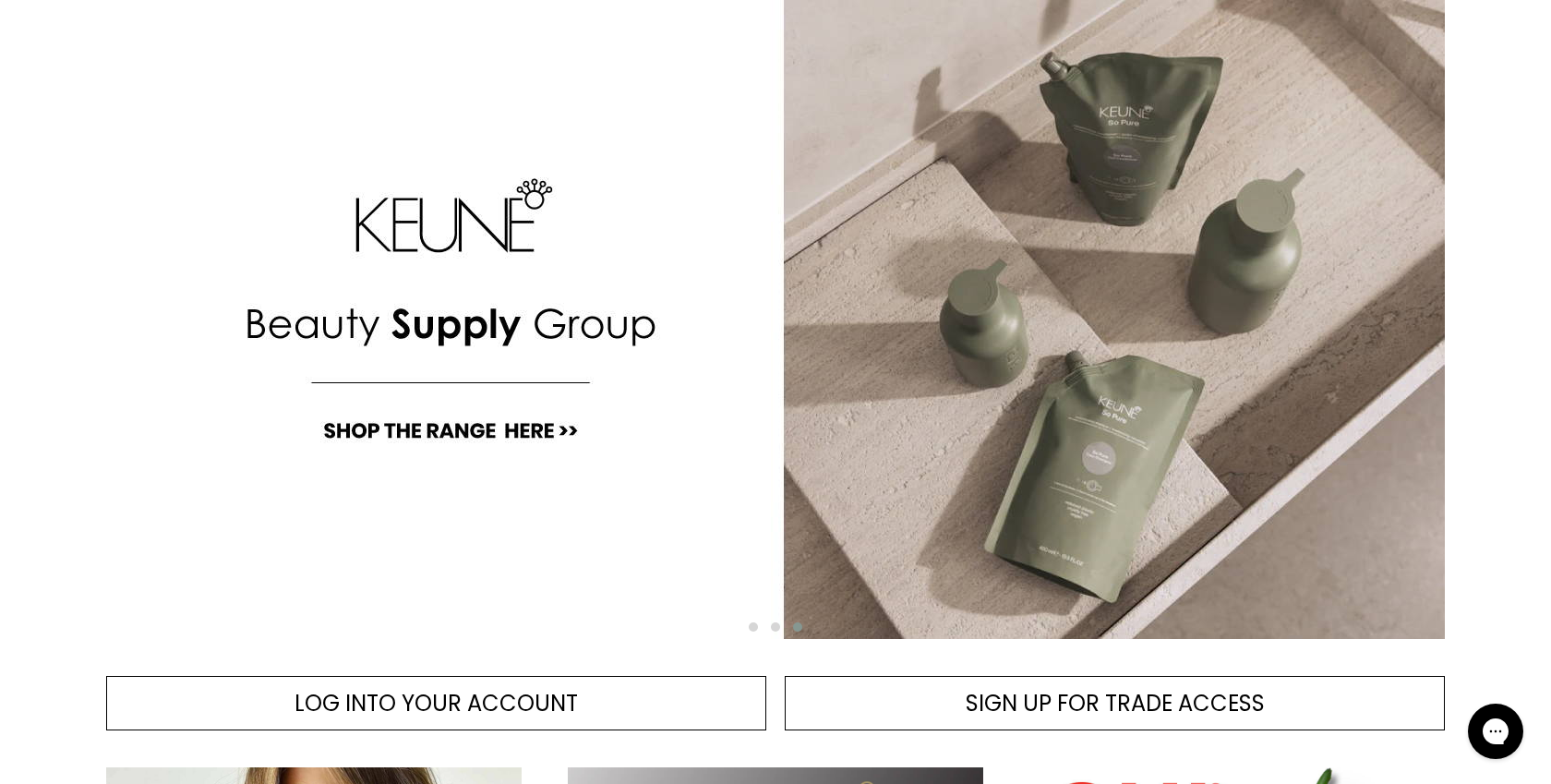
click at [796, 625] on span "Main content" at bounding box center [798, 627] width 9 height 9
click at [771, 628] on span "Main content" at bounding box center [776, 627] width 9 height 9
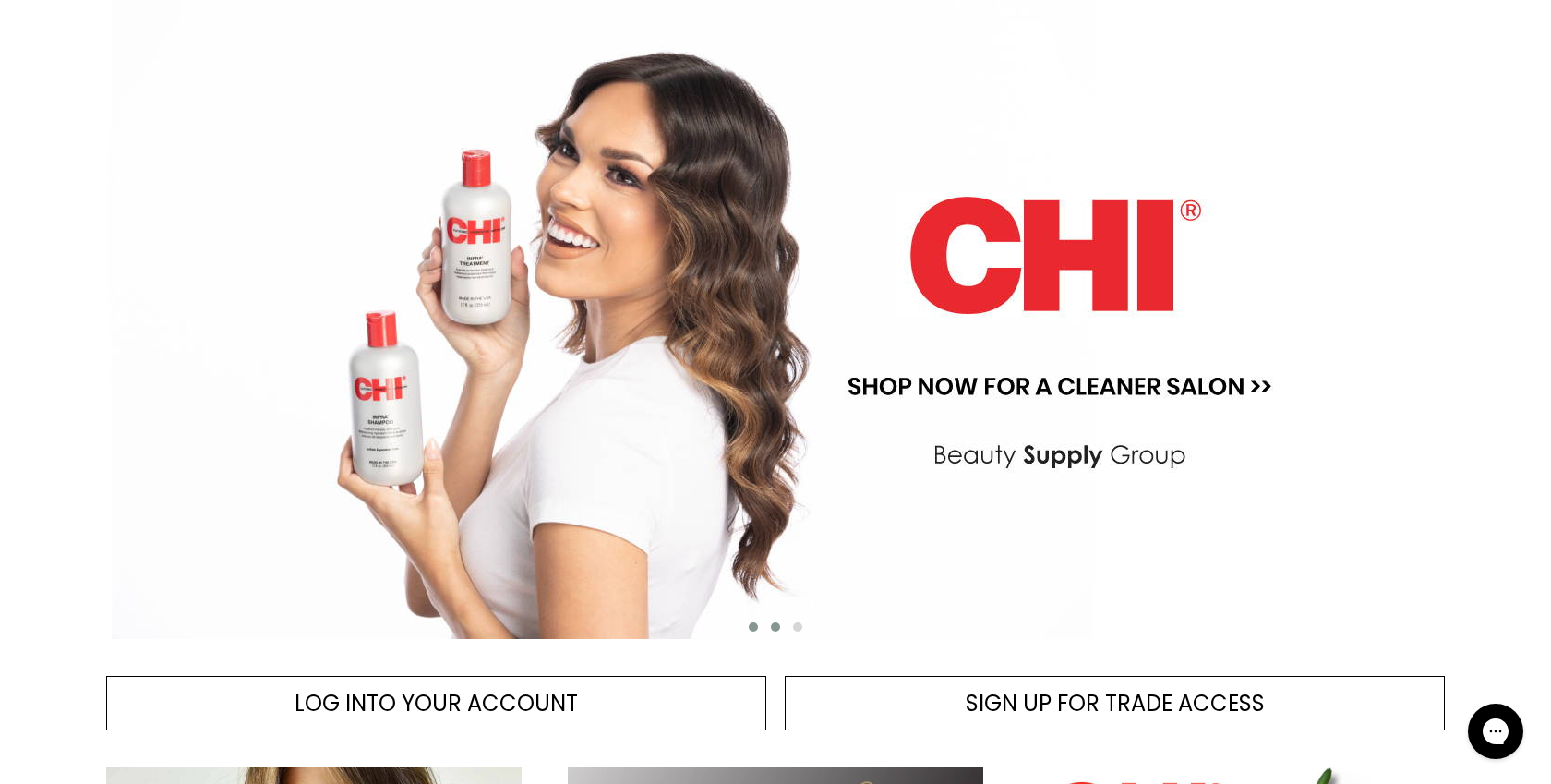
click at [750, 626] on span "Main content" at bounding box center [754, 627] width 9 height 9
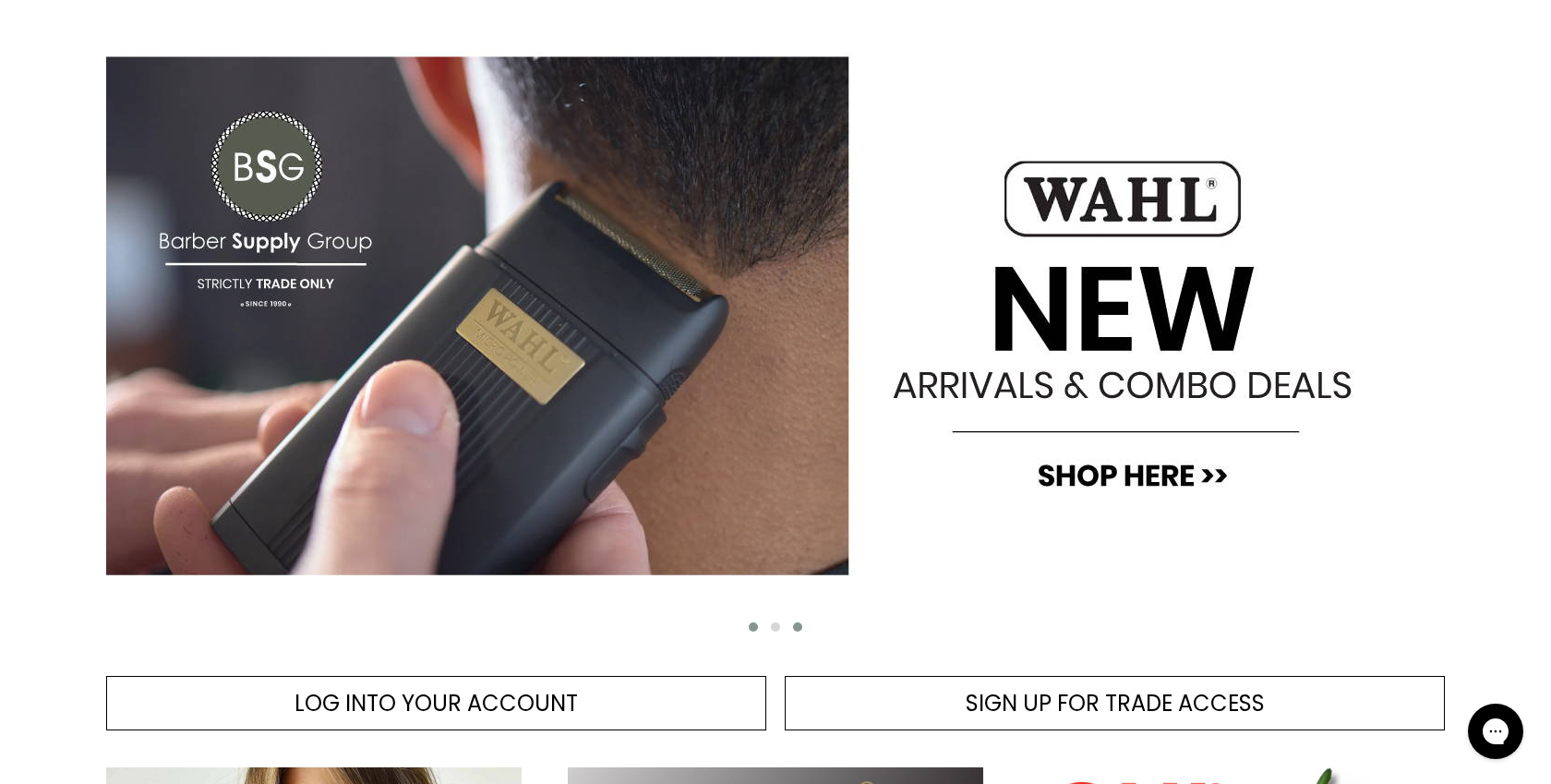
click at [795, 621] on button "Main content" at bounding box center [797, 627] width 22 height 19
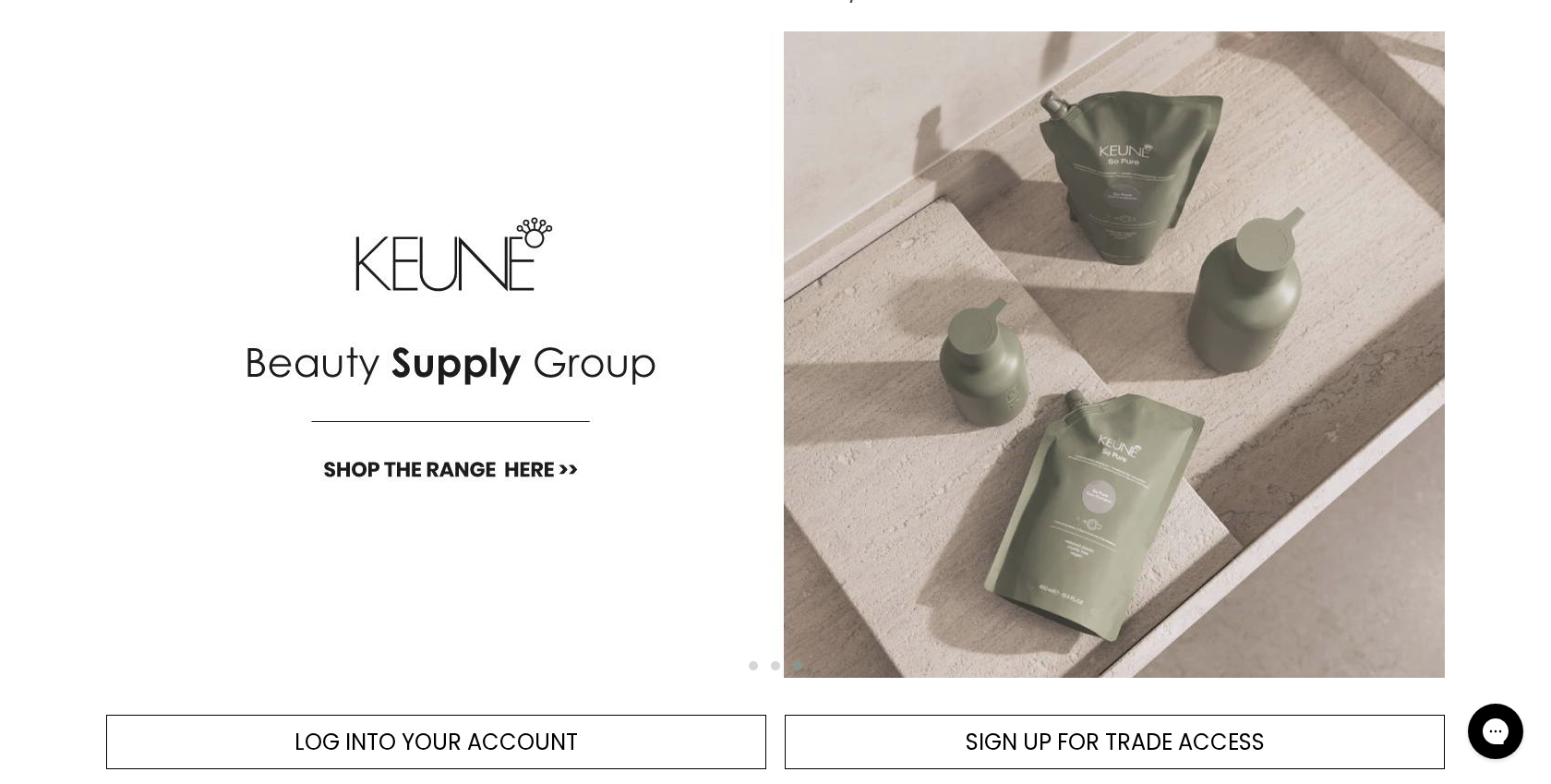
scroll to position [179, 0]
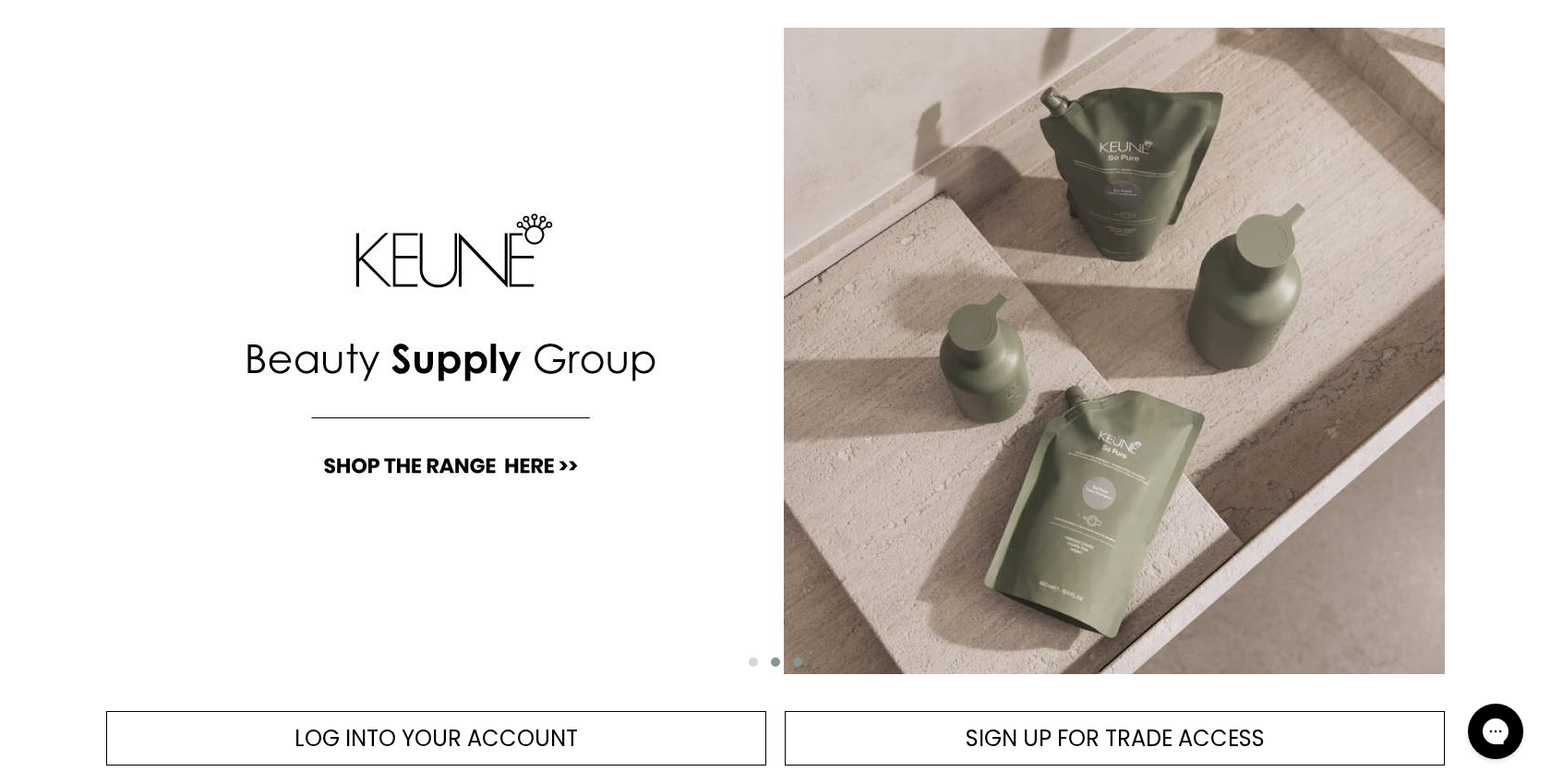
click at [776, 660] on span "Main content" at bounding box center [776, 662] width 9 height 9
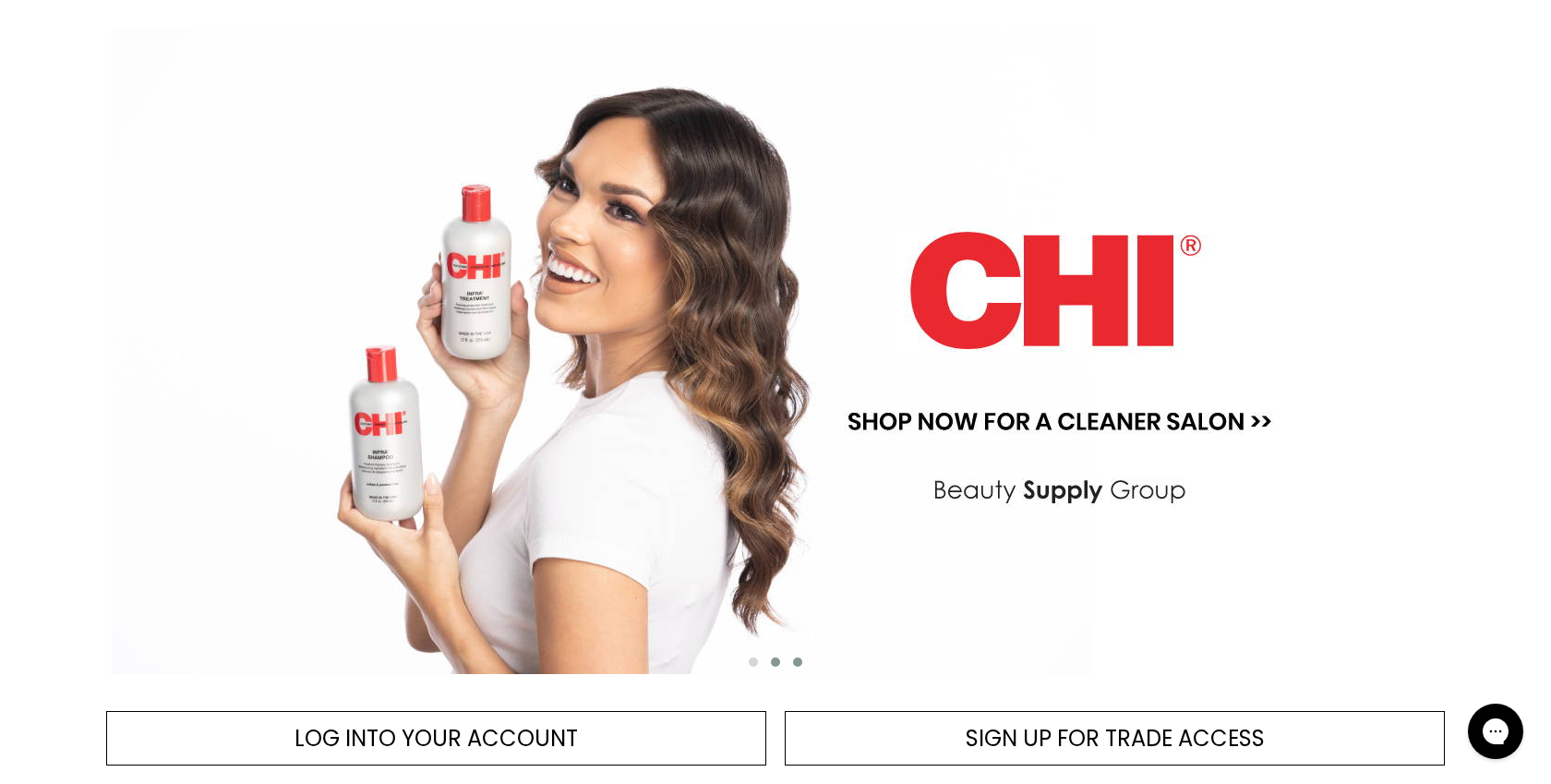
click at [797, 661] on span "Main content" at bounding box center [798, 662] width 9 height 9
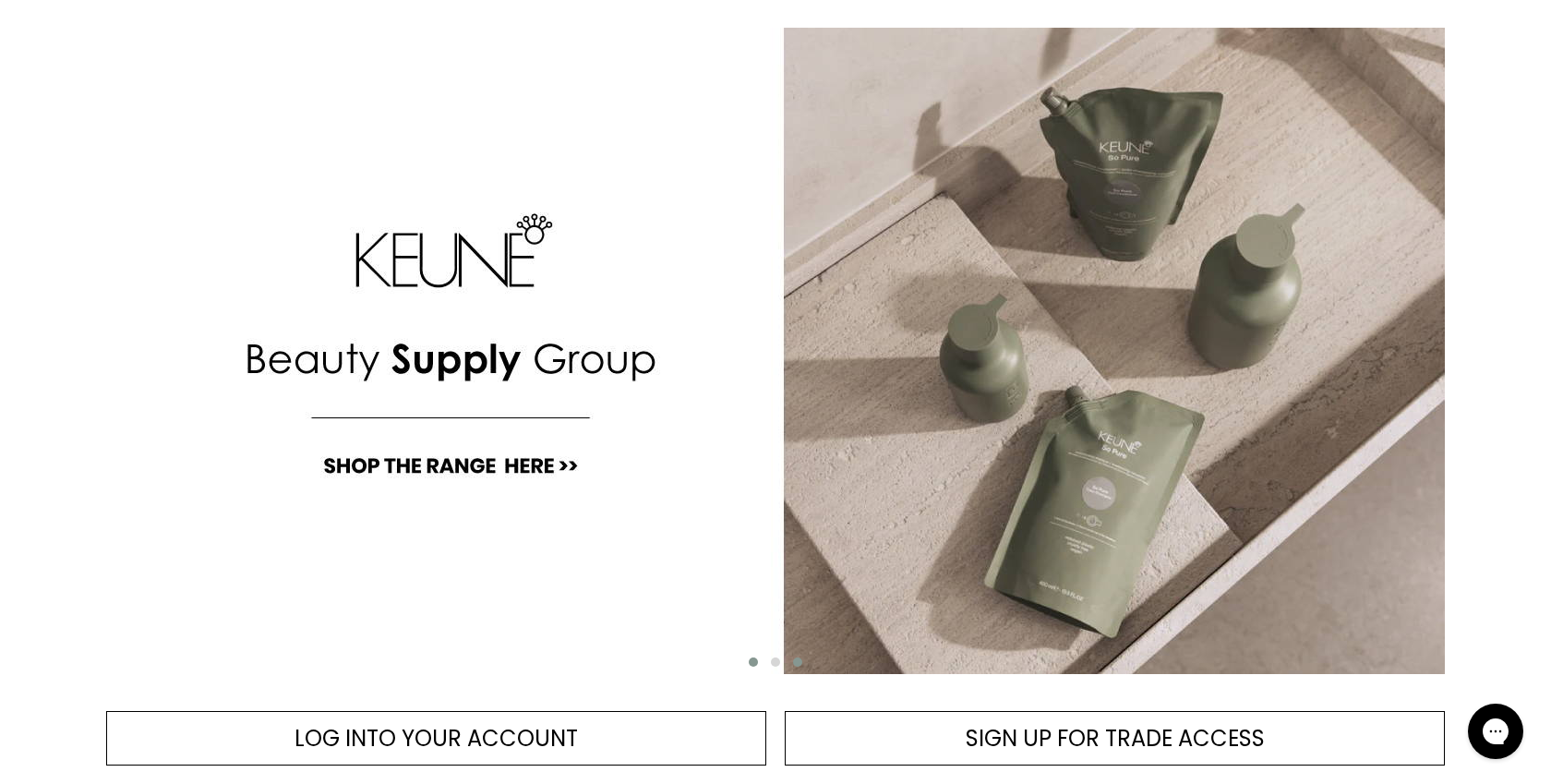
click at [755, 659] on span "Main content" at bounding box center [754, 662] width 9 height 9
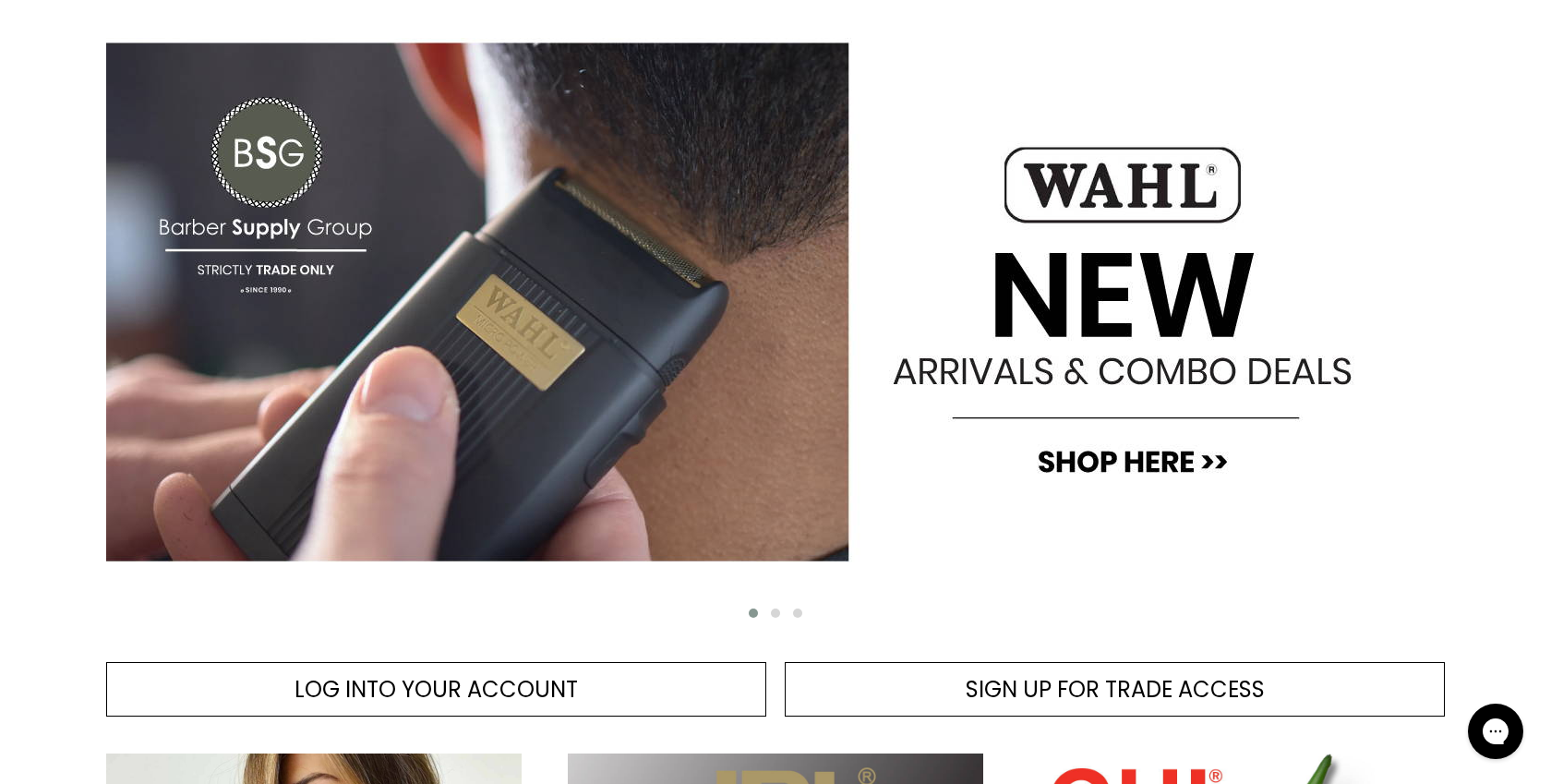
scroll to position [219, 0]
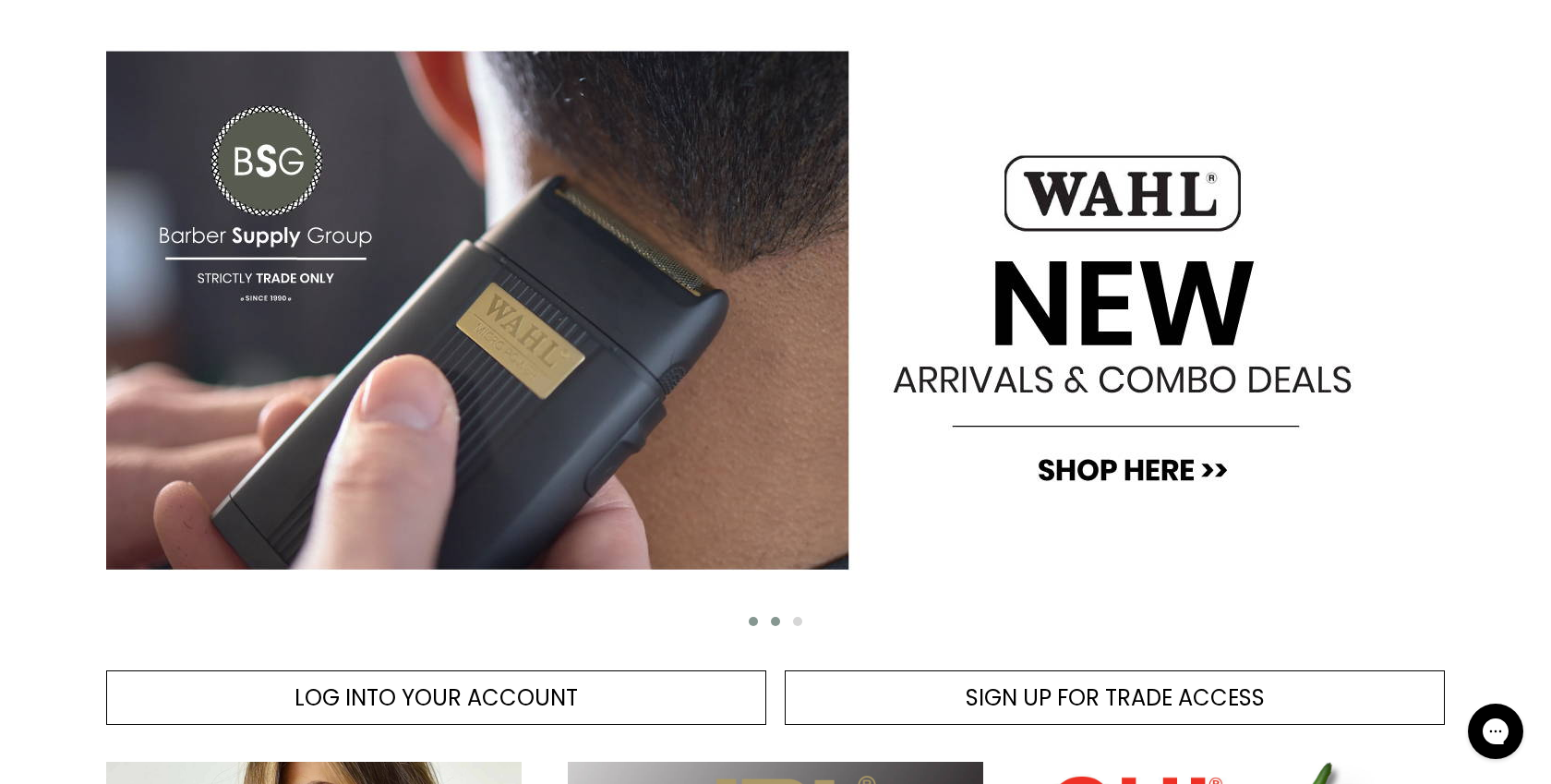
click at [773, 617] on span "Main content" at bounding box center [776, 621] width 9 height 9
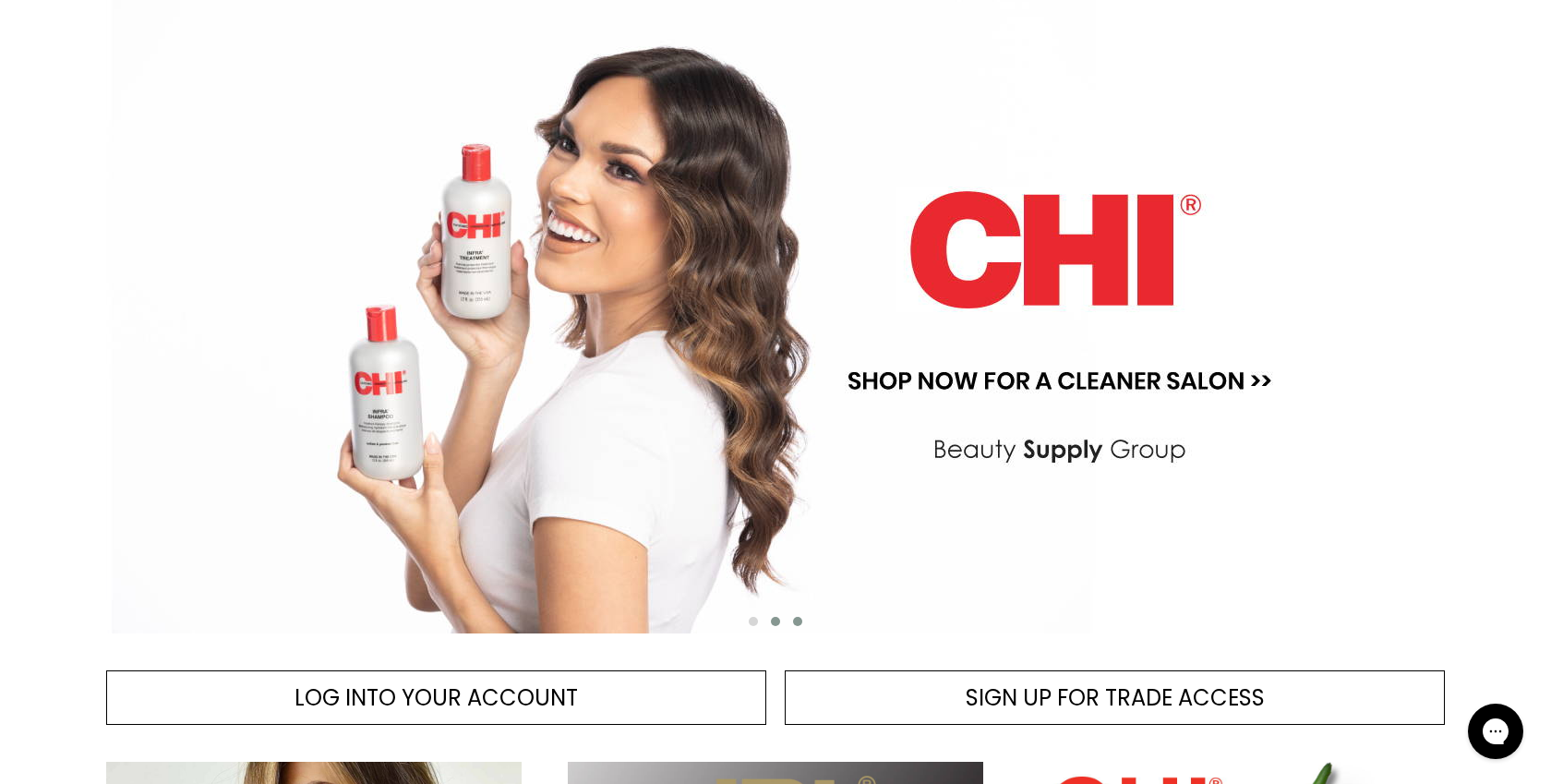
click at [798, 614] on button "Main content" at bounding box center [797, 621] width 22 height 19
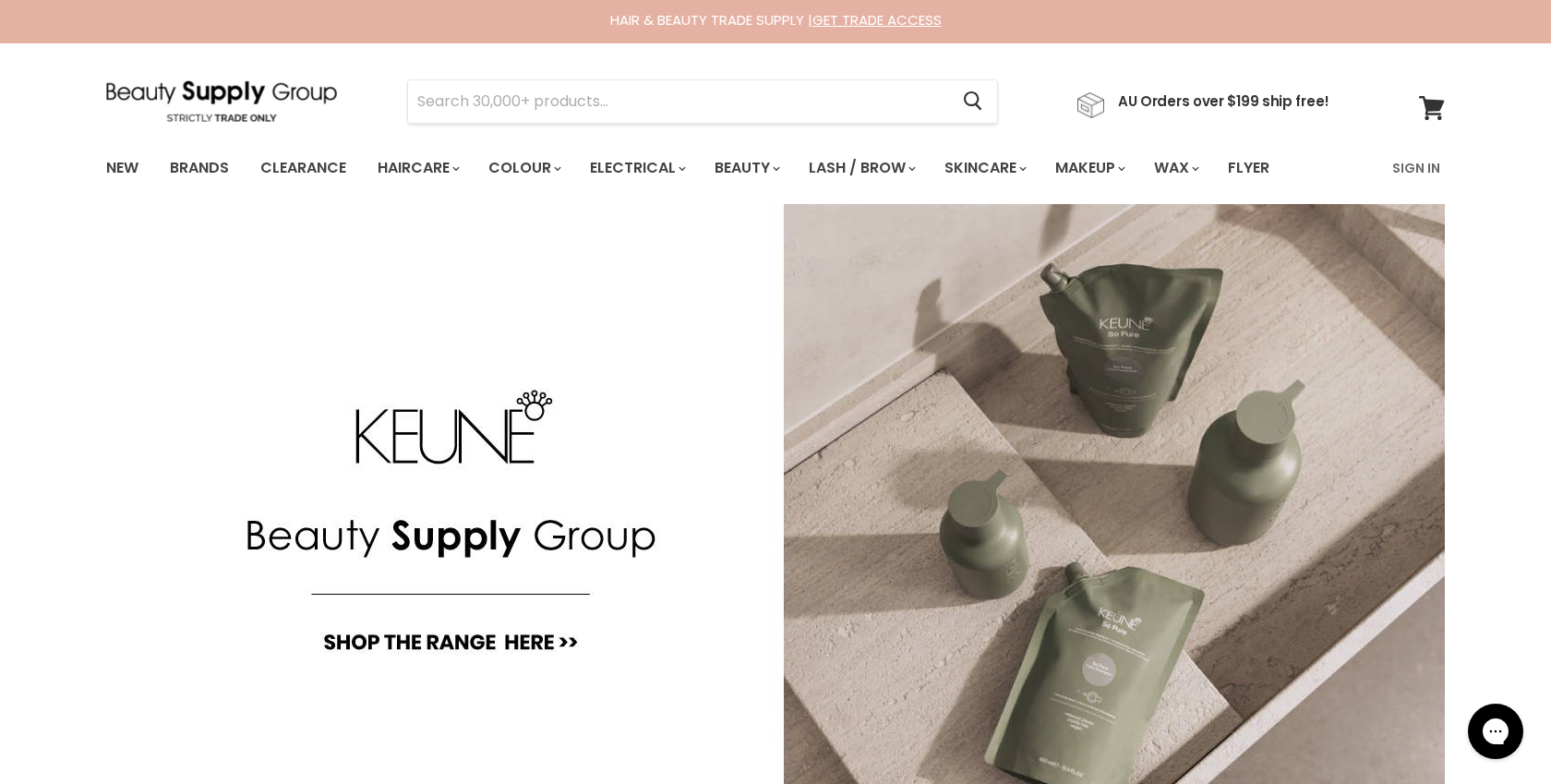
scroll to position [0, 0]
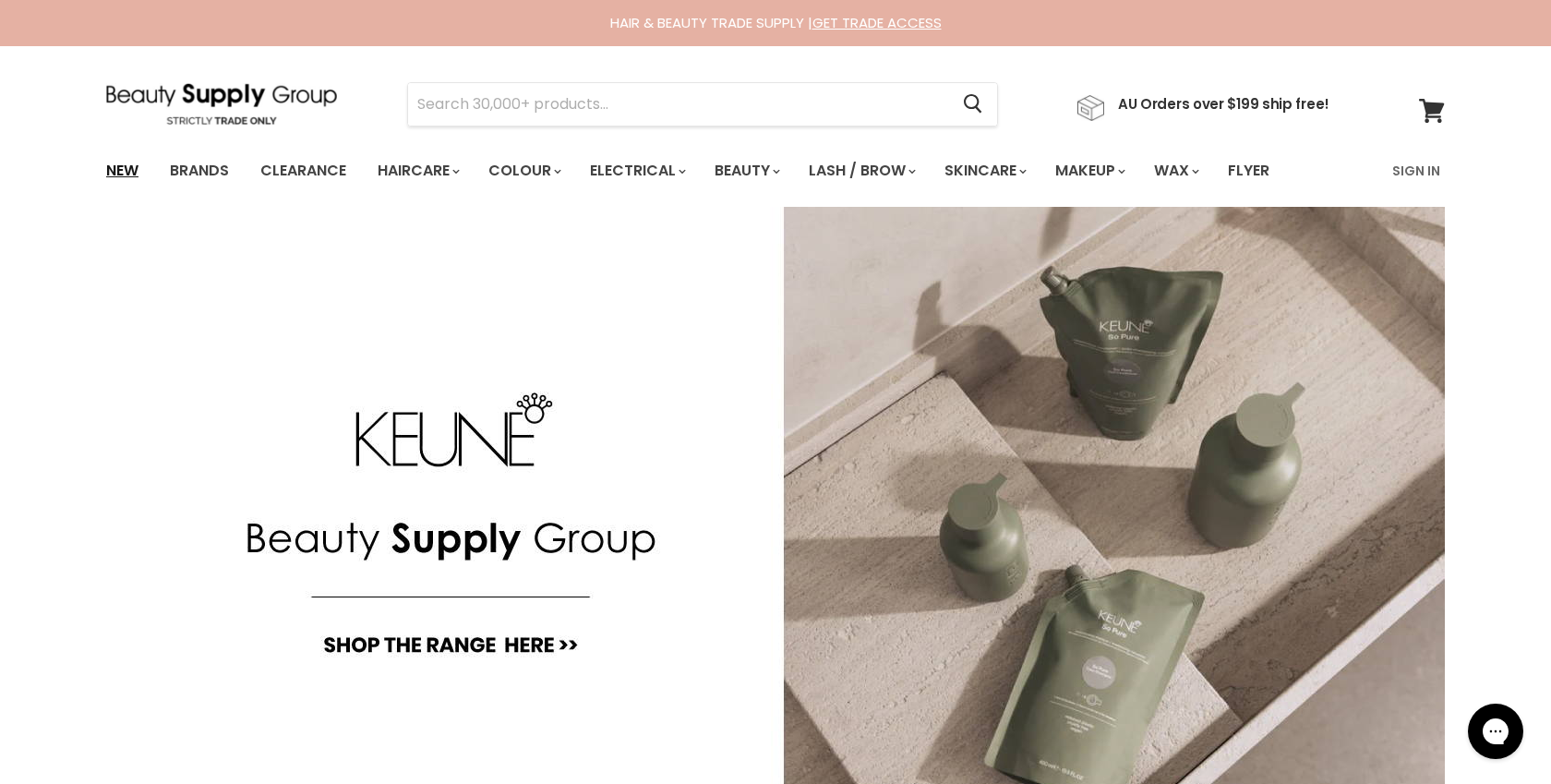
click at [130, 170] on link "New" at bounding box center [122, 170] width 60 height 39
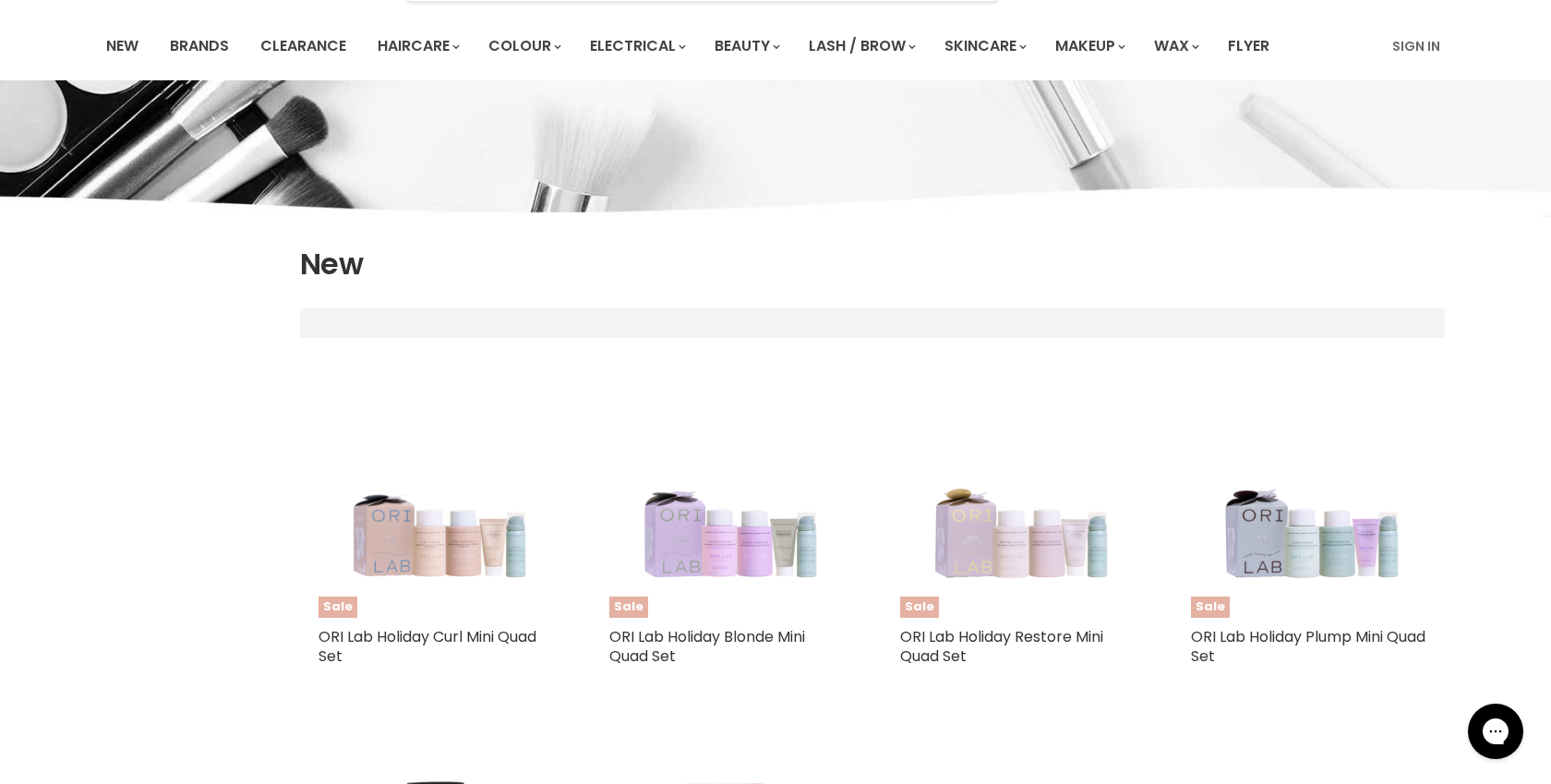
select select "created-descending"
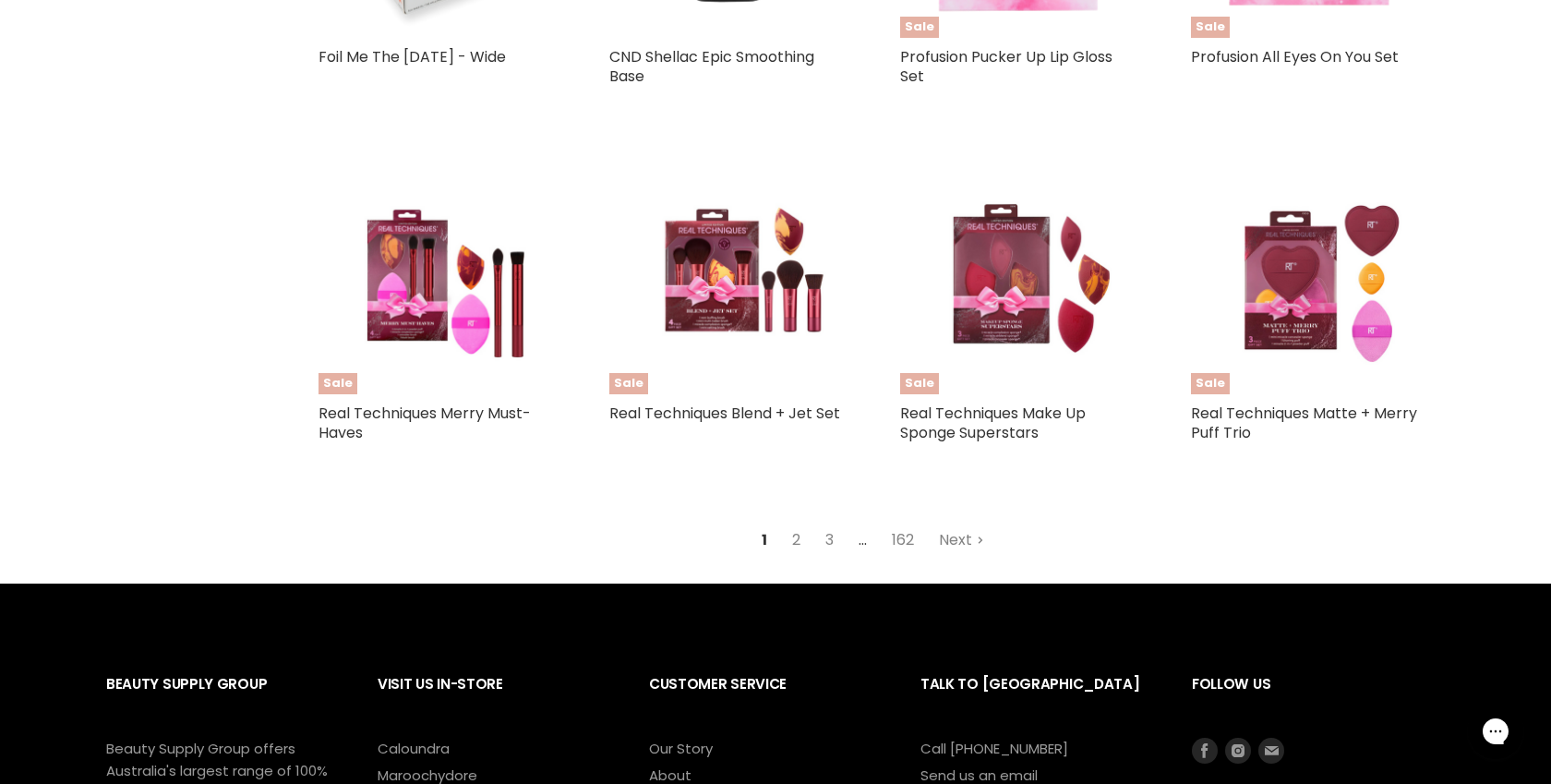
scroll to position [4261, 0]
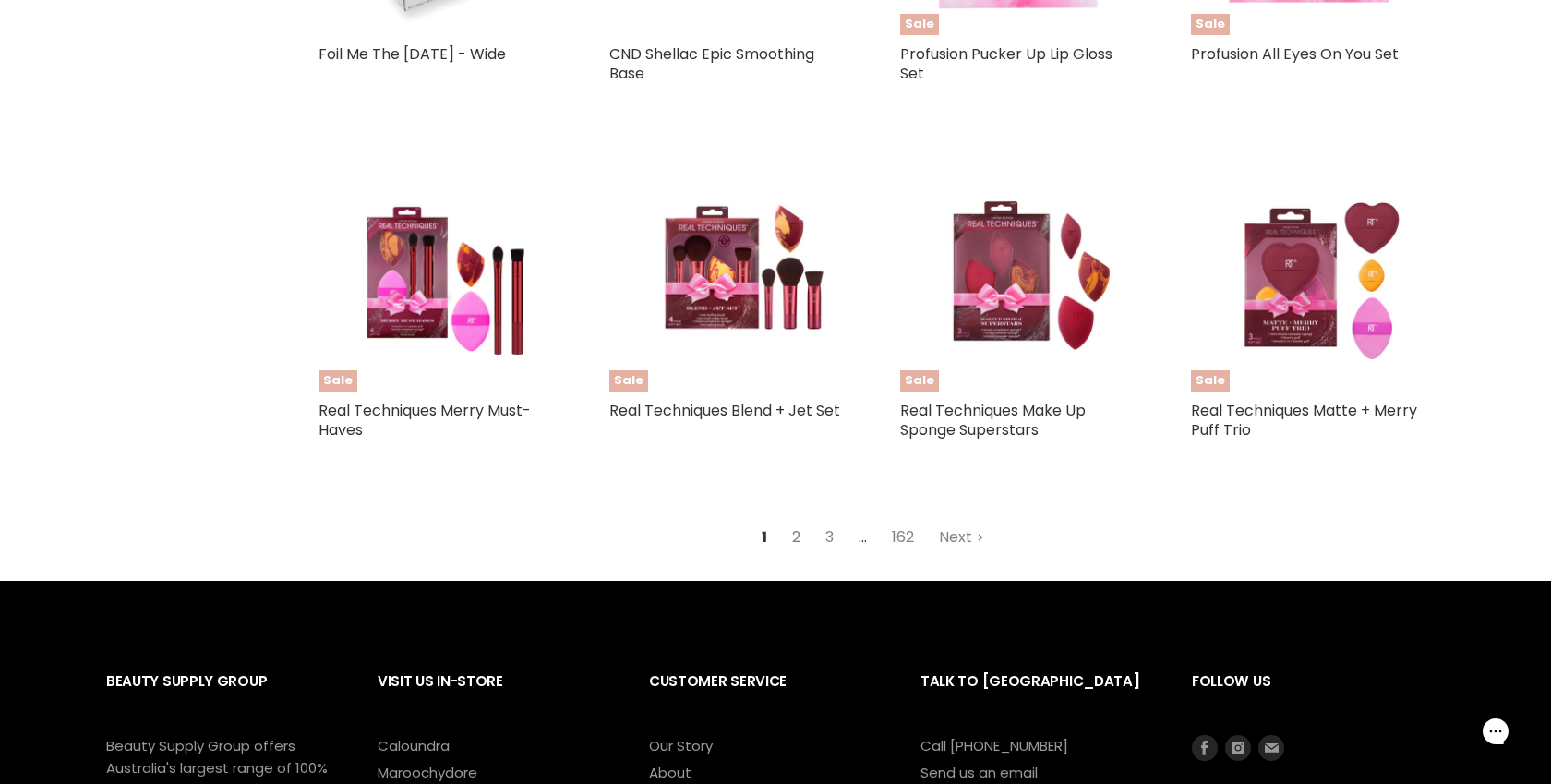
click at [791, 532] on link "2" at bounding box center [796, 537] width 28 height 33
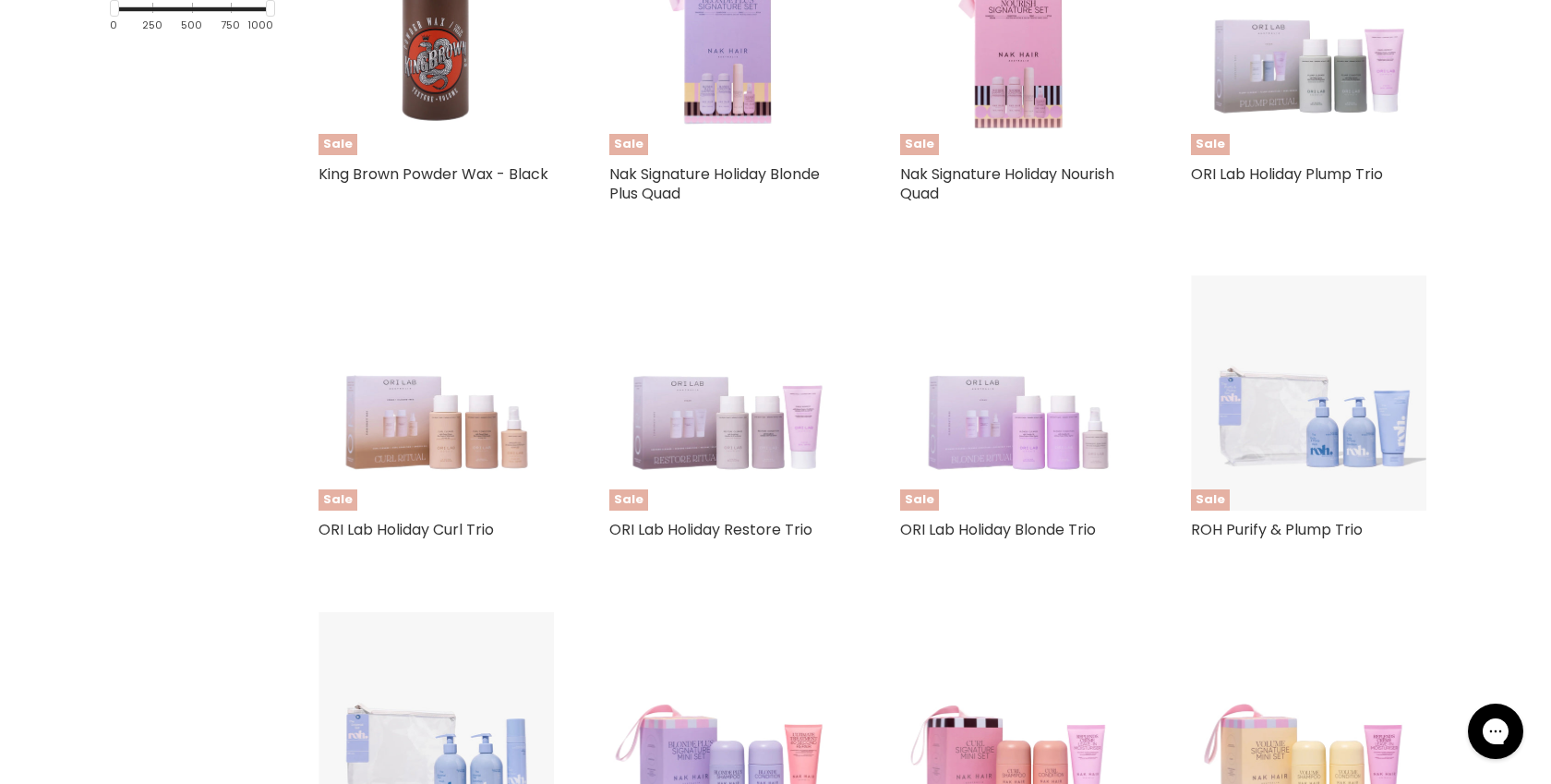
scroll to position [458, 0]
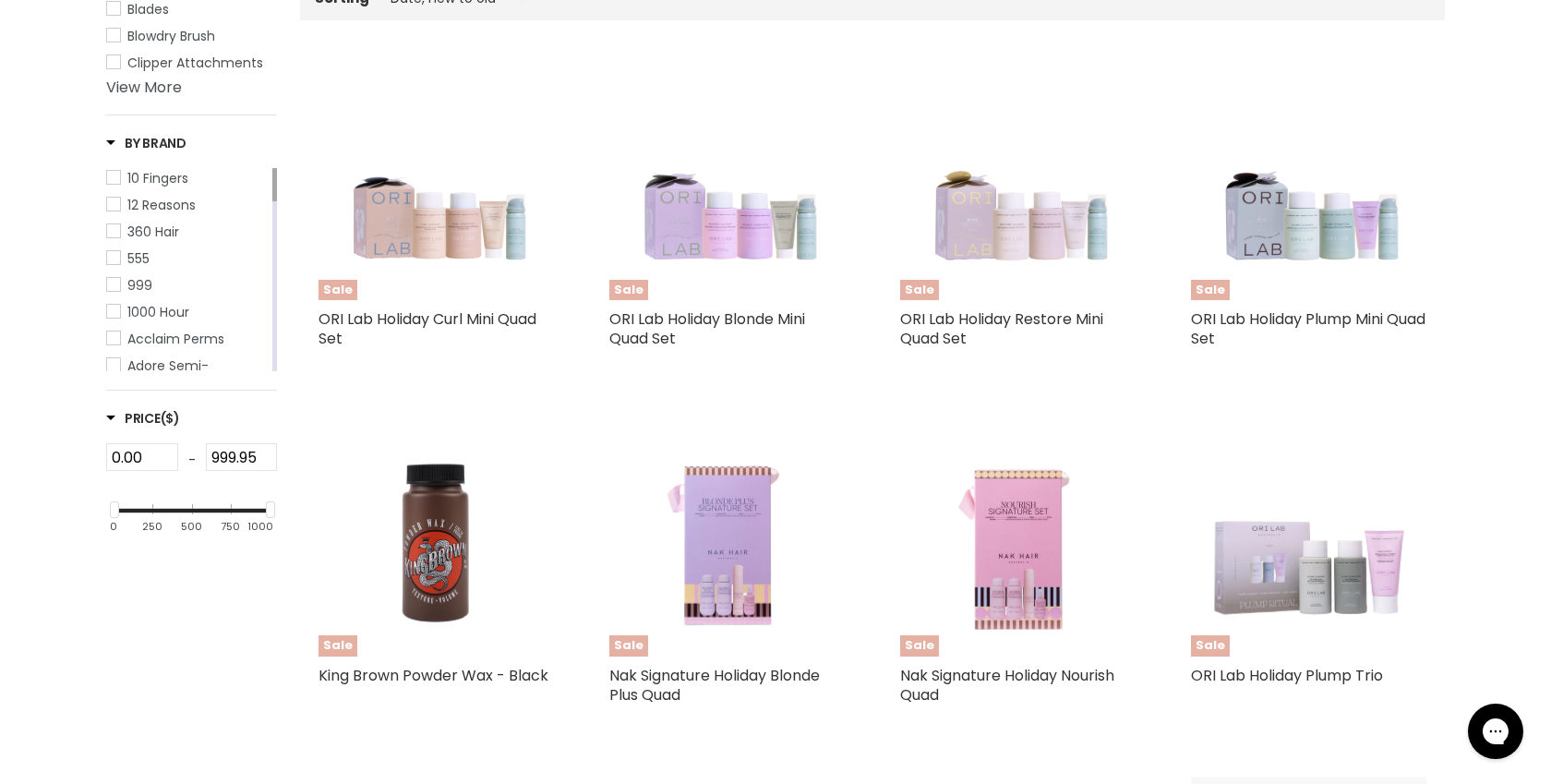
select select "created-descending"
